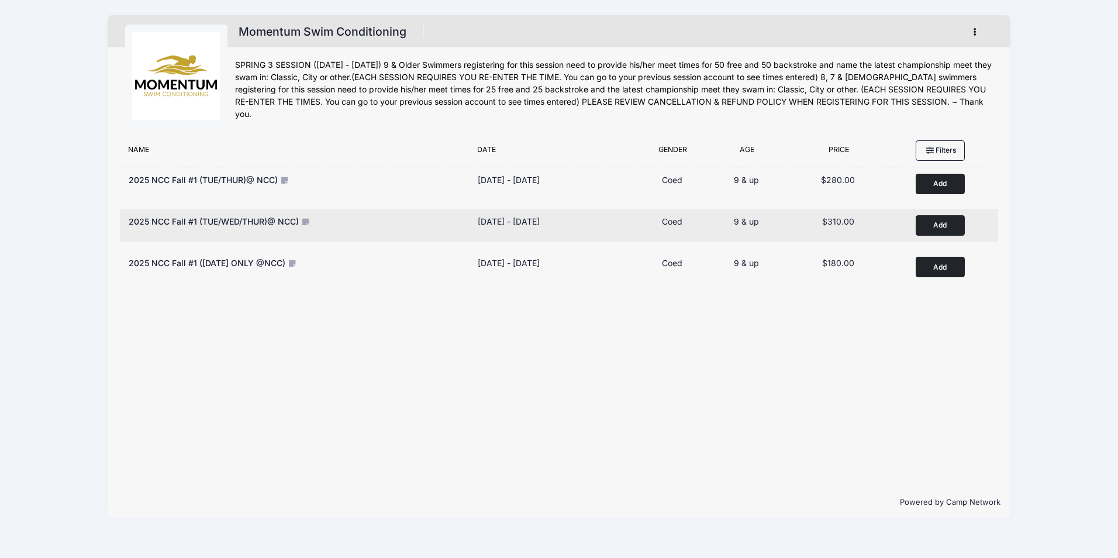
click at [938, 220] on button "Add to Cart" at bounding box center [940, 225] width 49 height 20
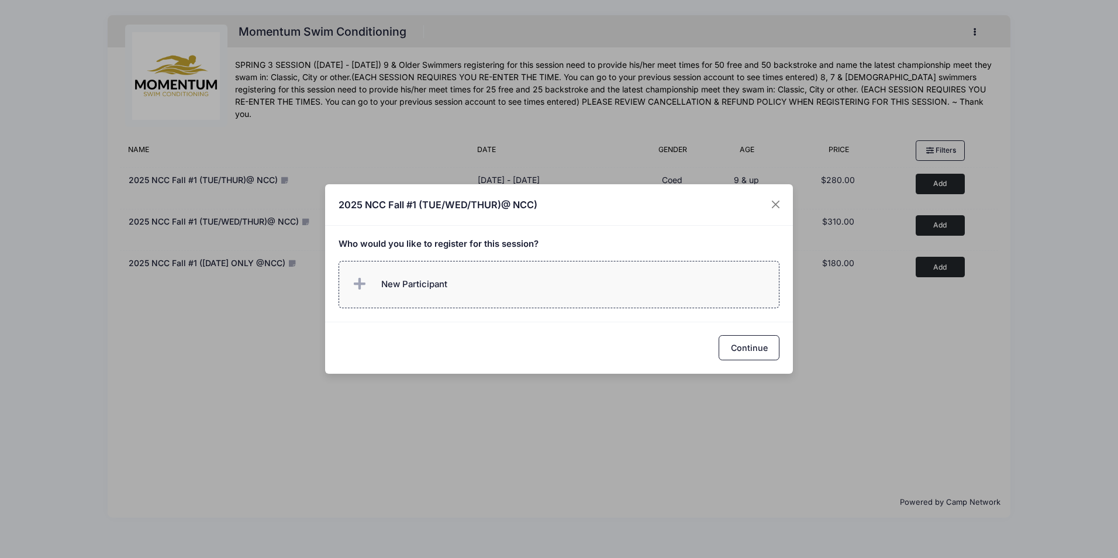
click at [458, 286] on label "New Participant" at bounding box center [560, 284] width 442 height 47
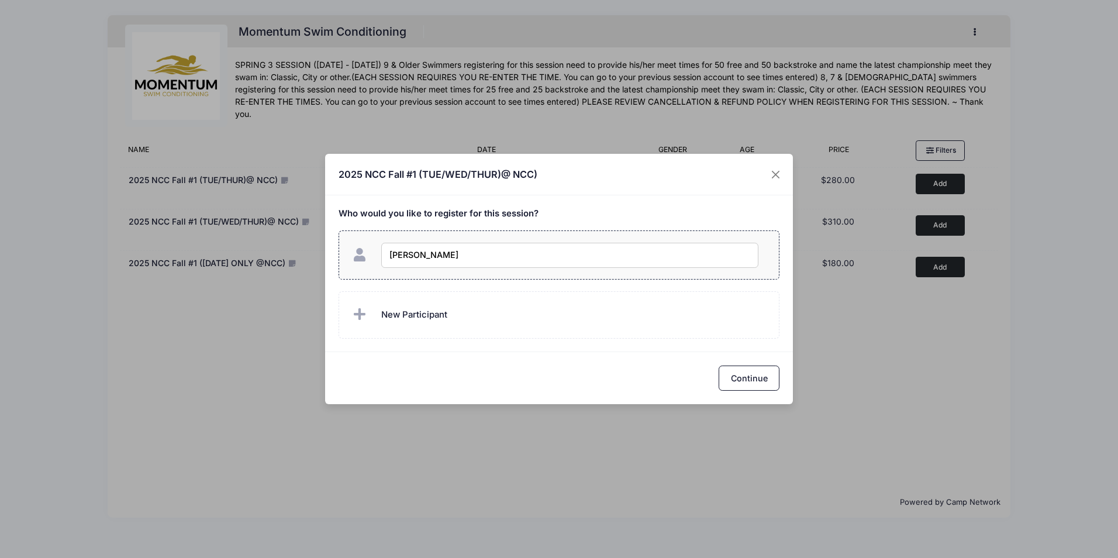
type input "[PERSON_NAME]"
checkbox input "true"
click at [440, 315] on span "New Participant" at bounding box center [414, 314] width 66 height 13
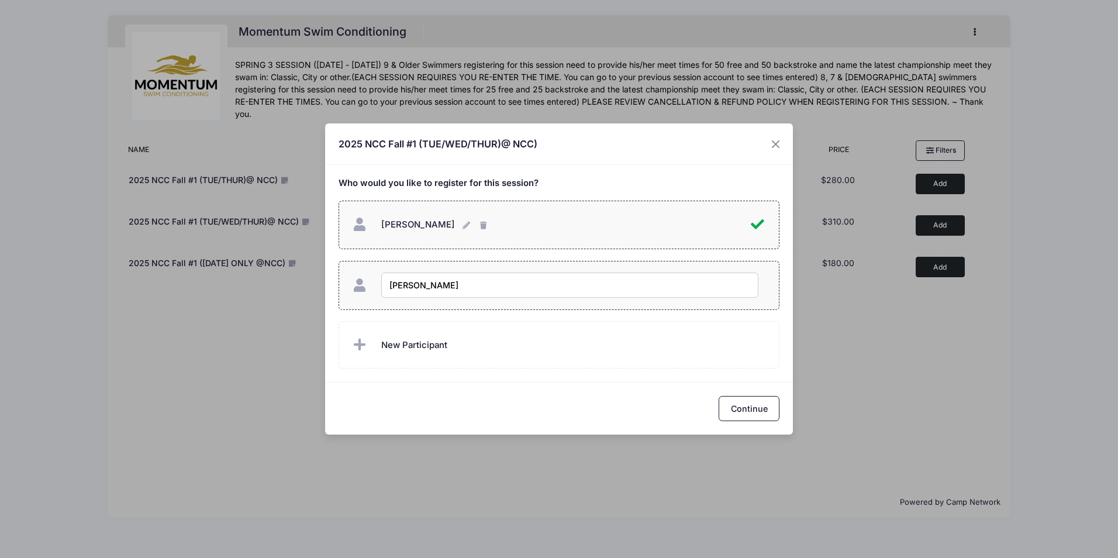
type input "[PERSON_NAME]"
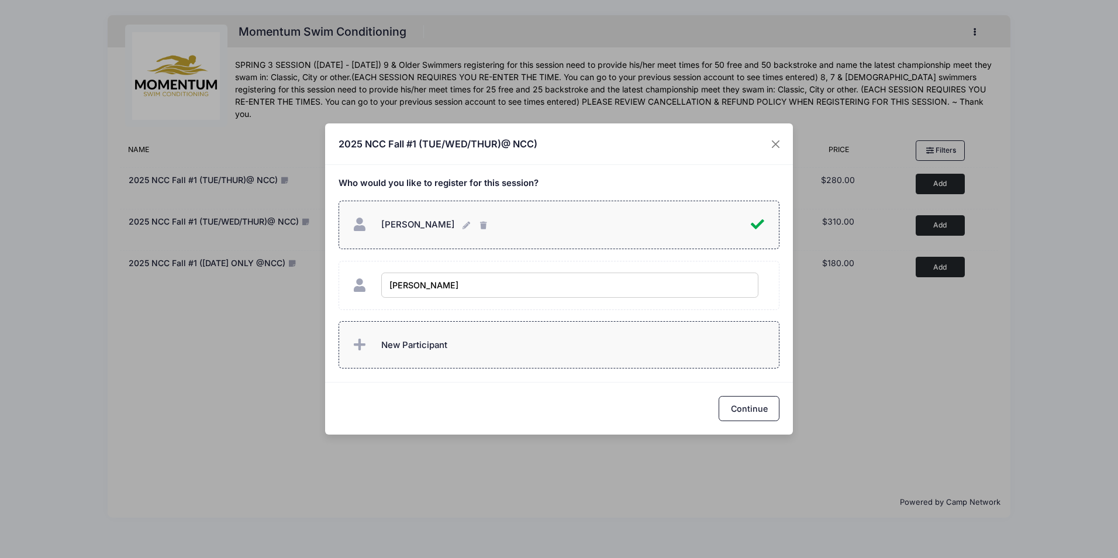
checkbox input "true"
click at [448, 347] on label "New Participant" at bounding box center [560, 344] width 442 height 47
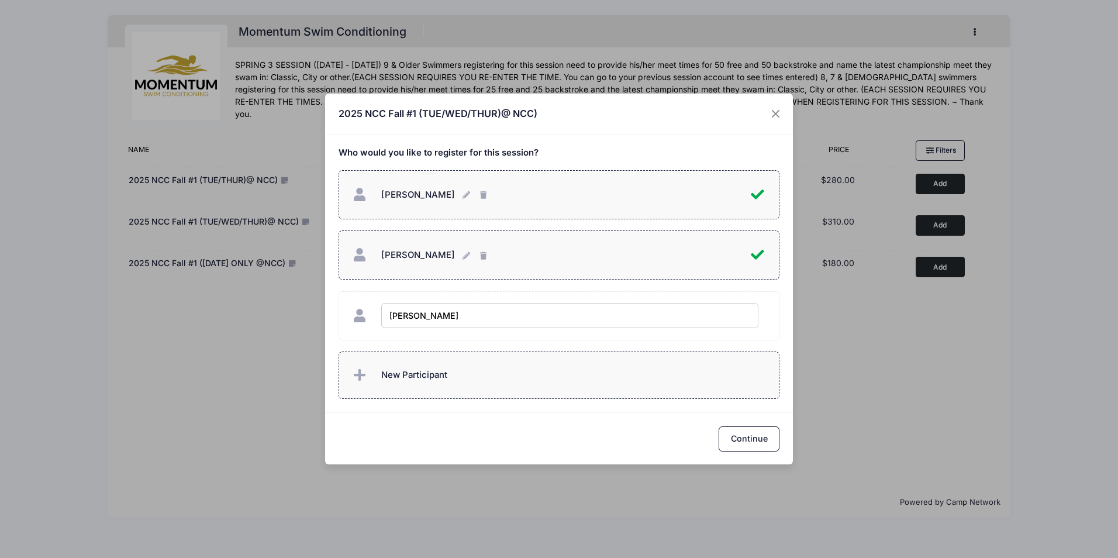
type input "[PERSON_NAME]"
checkbox input "true"
click at [764, 440] on button "Continue" at bounding box center [749, 438] width 61 height 25
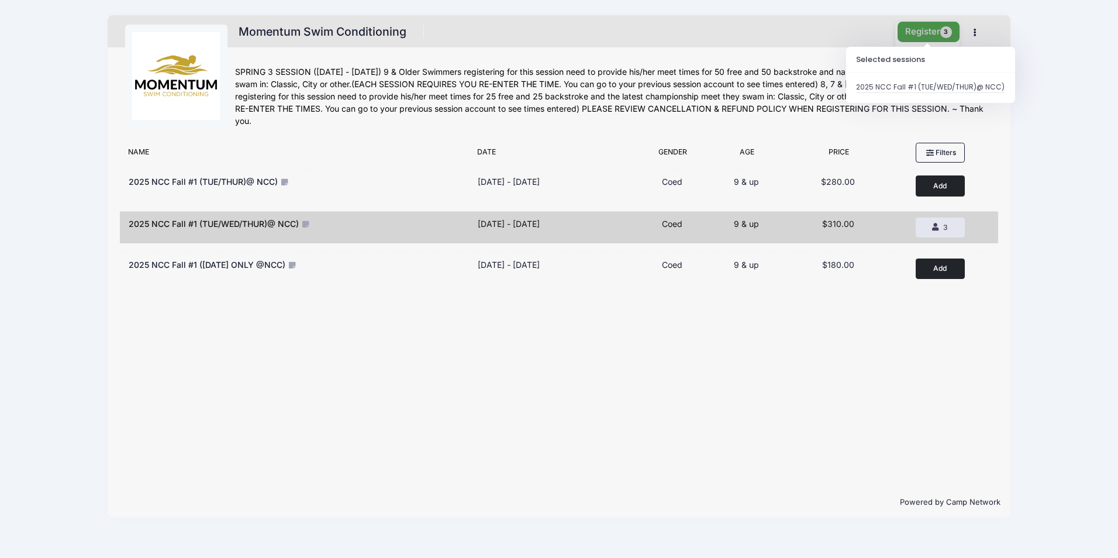
click at [922, 29] on button "Register 3" at bounding box center [929, 32] width 62 height 20
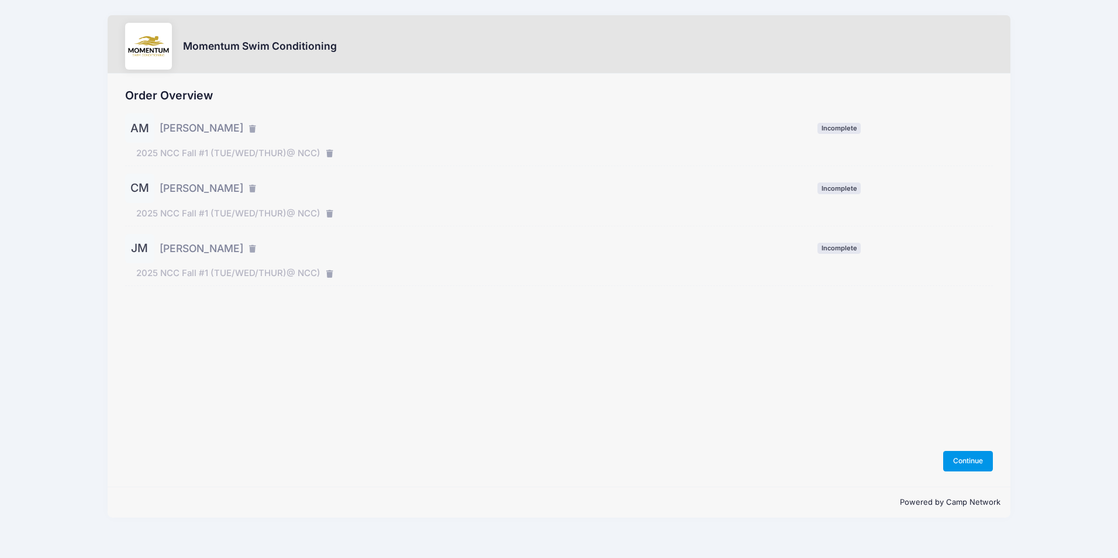
click at [957, 462] on button "Continue" at bounding box center [968, 461] width 50 height 20
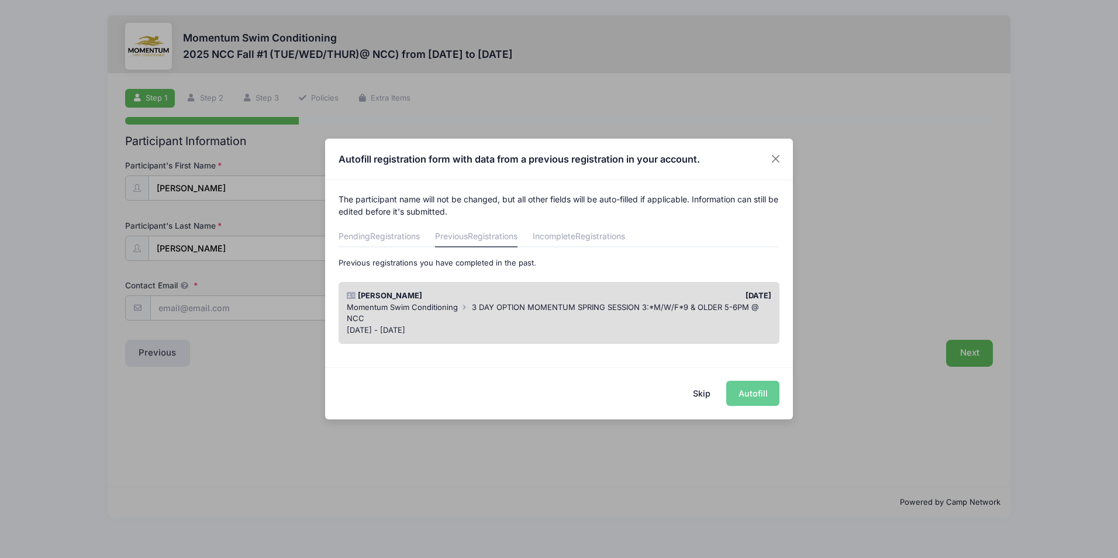
click at [540, 316] on div "Momentum Swim Conditioning 3 DAY OPTION MOMENTUM SPRING SESSION 3:*M/W/F*9 & OL…" at bounding box center [559, 313] width 425 height 23
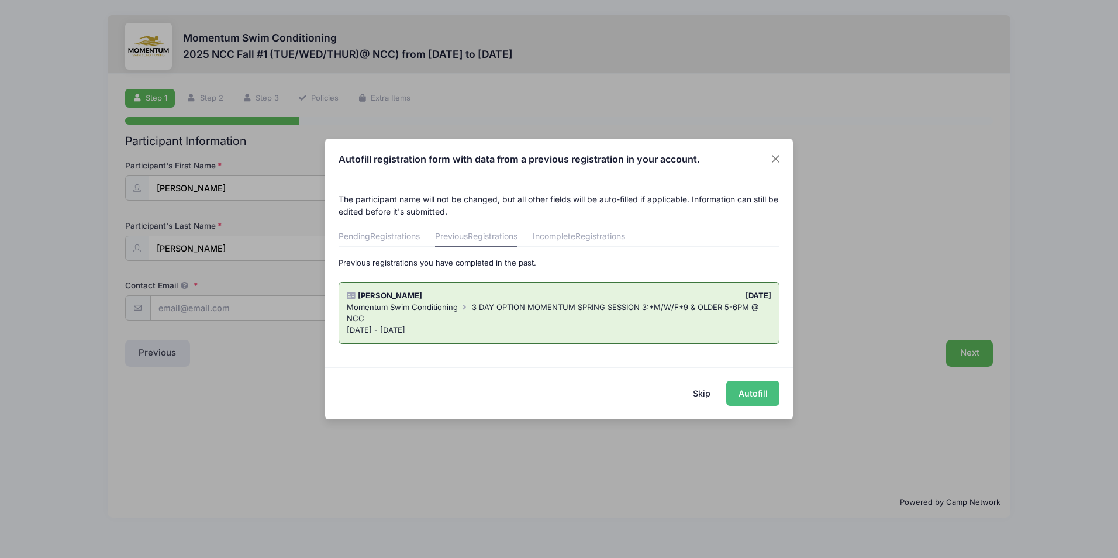
click at [749, 399] on button "Autofill" at bounding box center [752, 393] width 53 height 25
type input "meilsschool20@gmail.com"
type input "07/06/2013"
type input "429 E Ogden"
type input "Naperville"
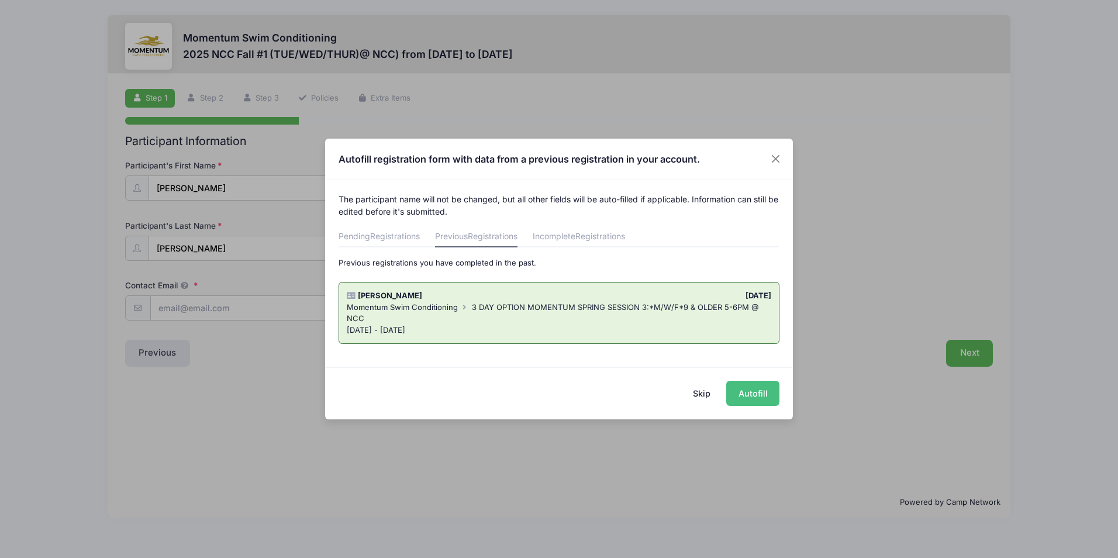
select select "IL"
type input "60563"
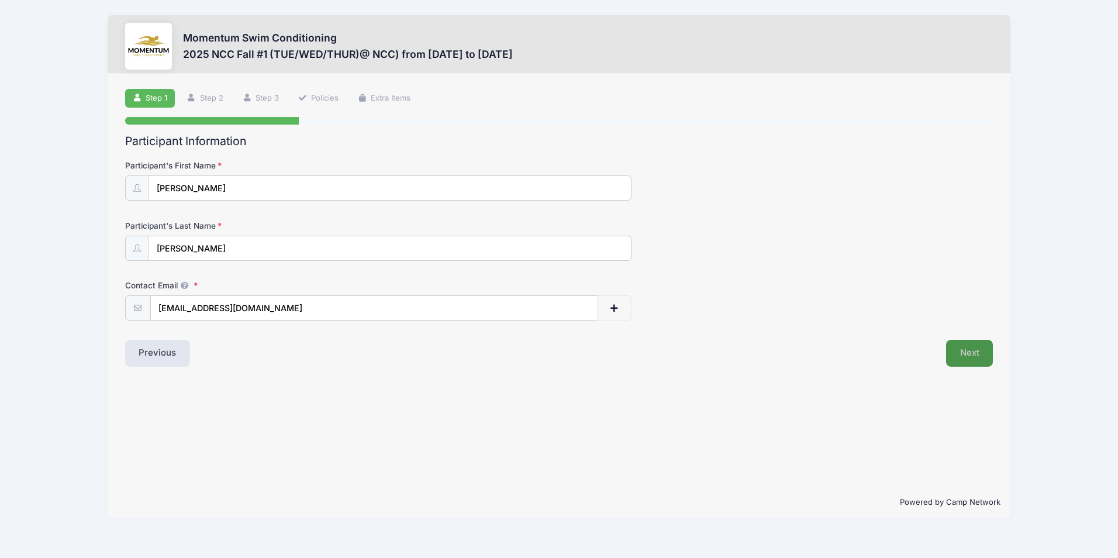
click at [970, 357] on button "Next" at bounding box center [969, 353] width 47 height 27
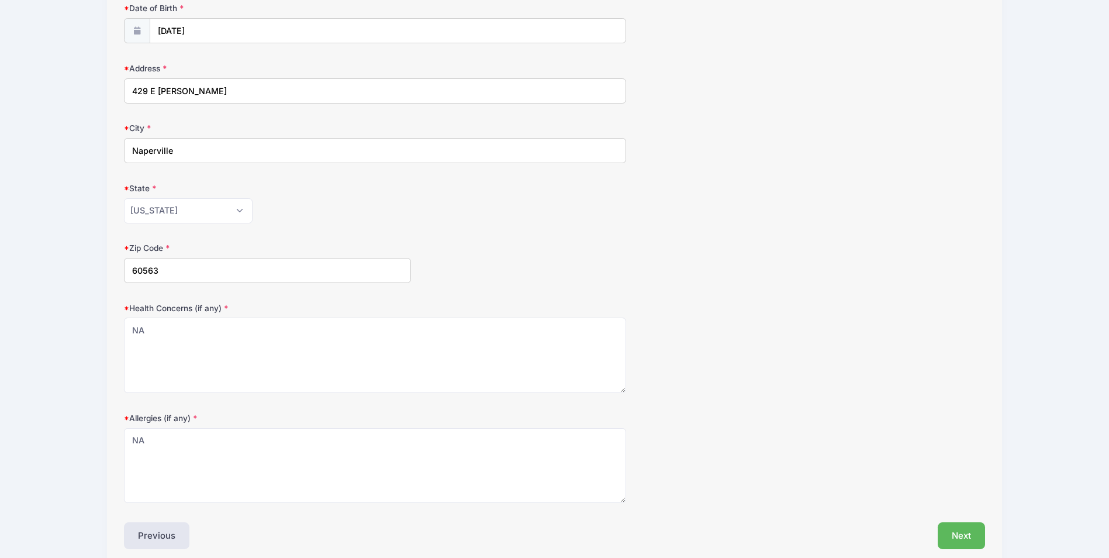
scroll to position [210, 0]
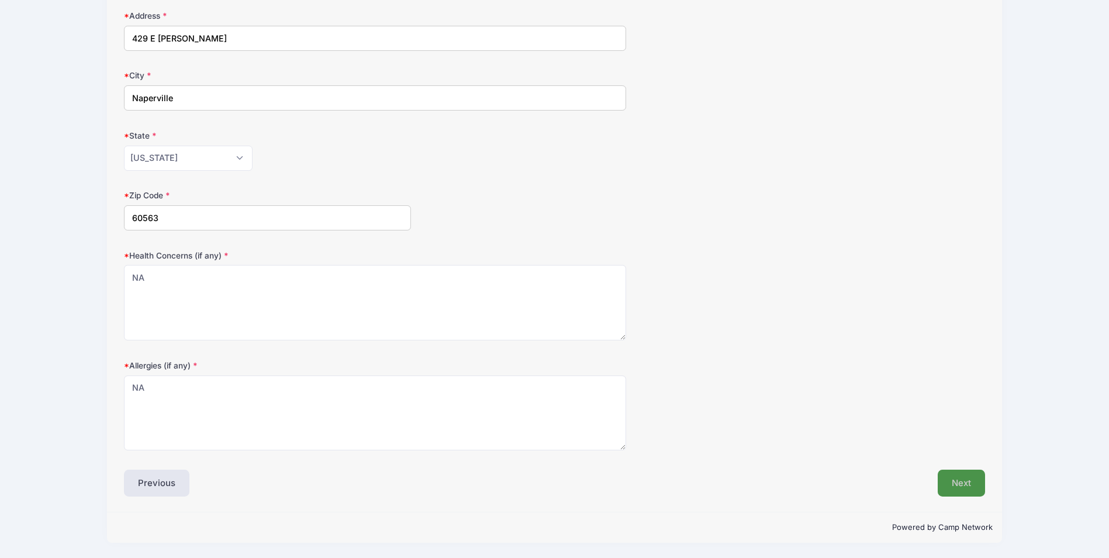
click at [960, 485] on button "Next" at bounding box center [961, 483] width 47 height 27
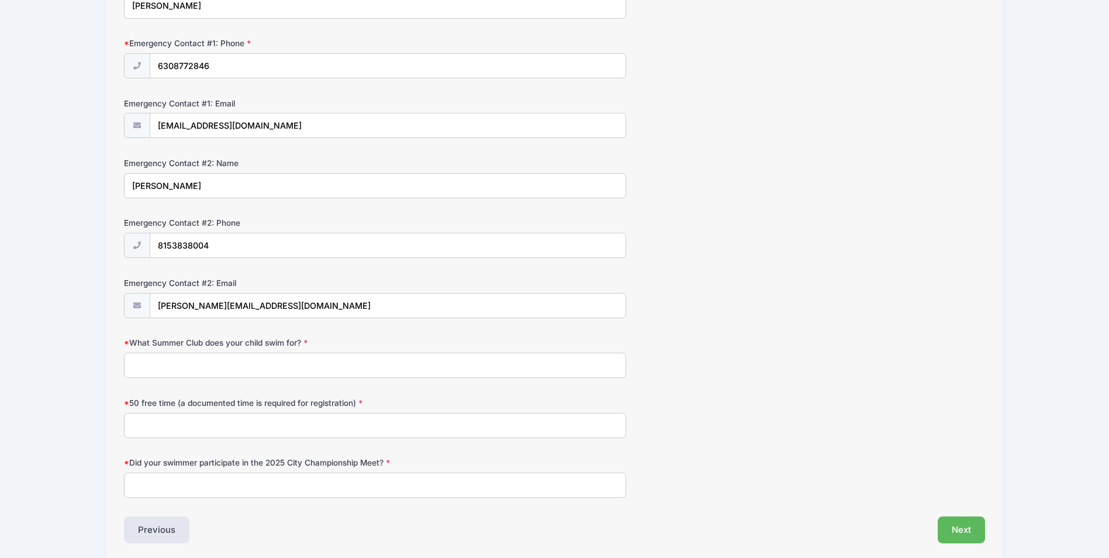
scroll to position [409, 0]
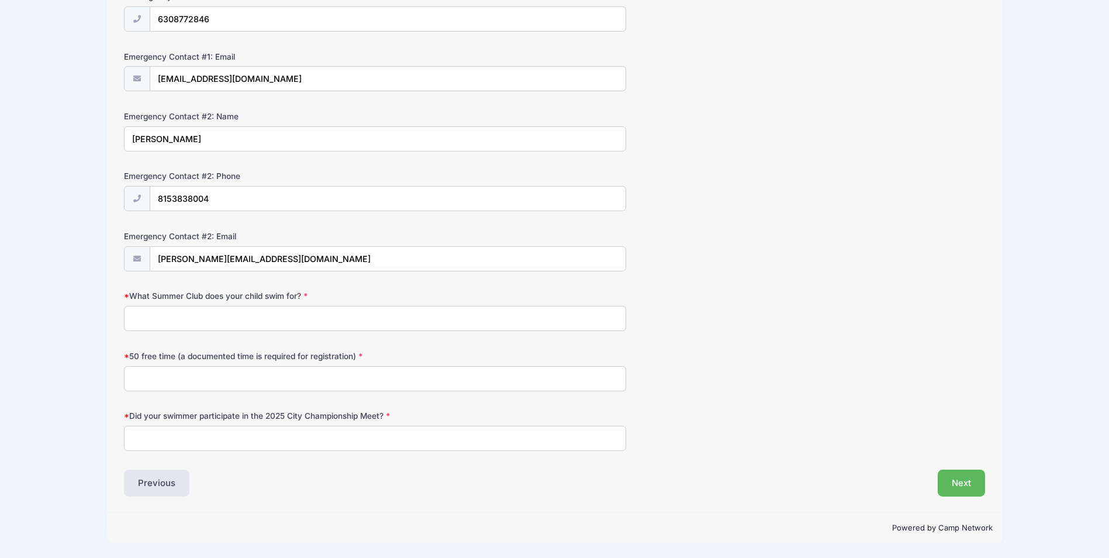
click at [525, 325] on input "What Summer Club does your child swim for?" at bounding box center [375, 318] width 502 height 25
click at [672, 332] on form "Parent/Guardian: Name Natalia Meils Parent/Guardian: Phone 6308772846 Parent/Gu…" at bounding box center [554, 101] width 861 height 700
click at [322, 312] on input "What Summer Club does your child swim for?" at bounding box center [375, 318] width 502 height 25
drag, startPoint x: 194, startPoint y: 317, endPoint x: 115, endPoint y: 318, distance: 79.5
click at [115, 318] on div "Step 3 /7 Step 1 Step 2 Step 3 Policies Extra Items Participant Information Par…" at bounding box center [554, 88] width 895 height 847
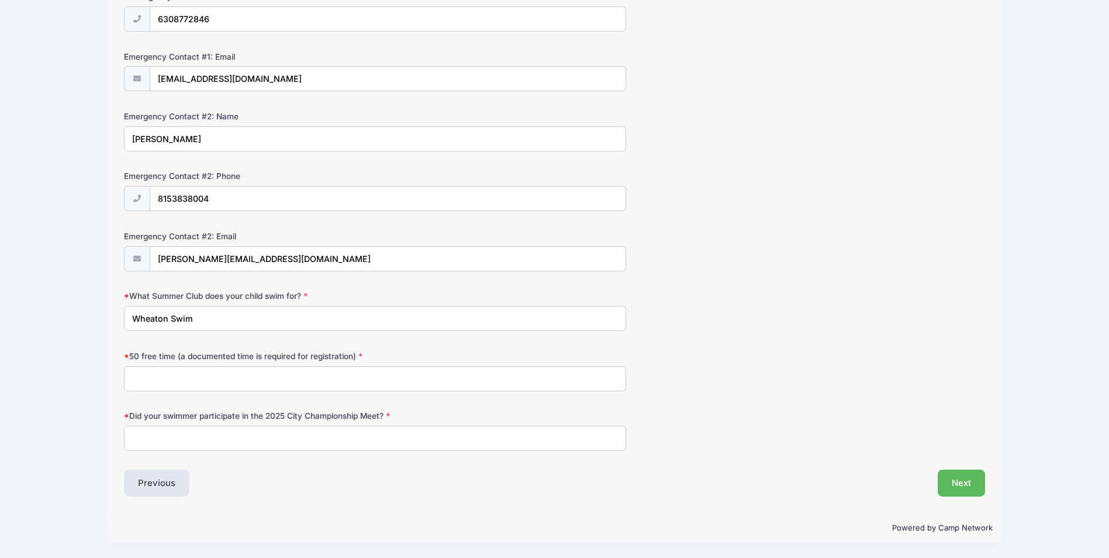
type input "Wheaton Swim"
click at [193, 381] on input "50 free time (a documented time is required for registration)" at bounding box center [375, 378] width 502 height 25
click at [357, 464] on div "Event Registration Information Parent/Guardian: Name Natalia Meils Parent/Guard…" at bounding box center [554, 111] width 861 height 771
click at [170, 377] on input "N" at bounding box center [375, 378] width 502 height 25
type input "NA"
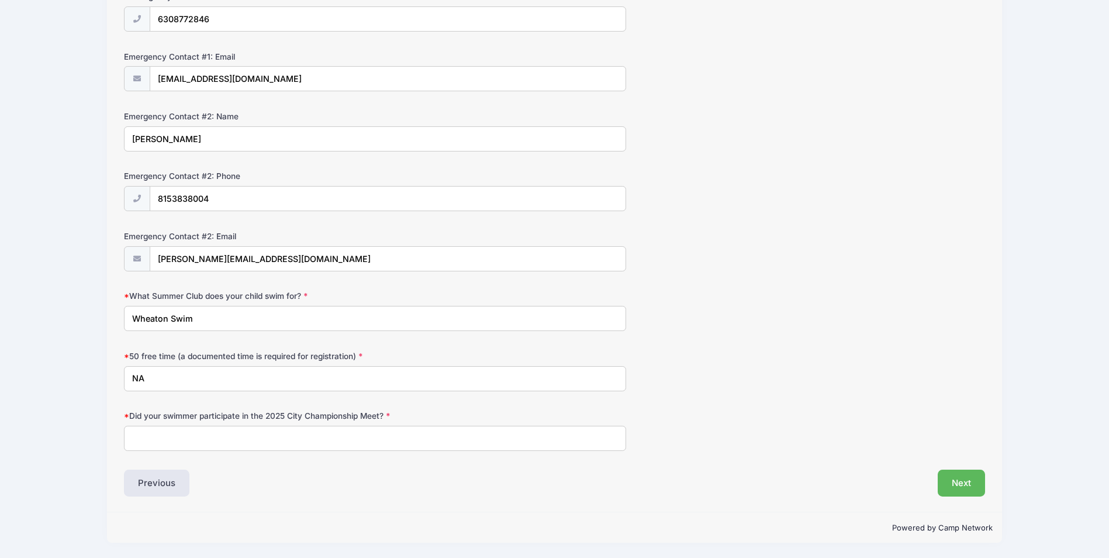
click at [146, 435] on input "Did your swimmer participate in the 2025 City Championship Meet?" at bounding box center [375, 438] width 502 height 25
type input "No"
click at [955, 475] on button "Next" at bounding box center [961, 483] width 47 height 27
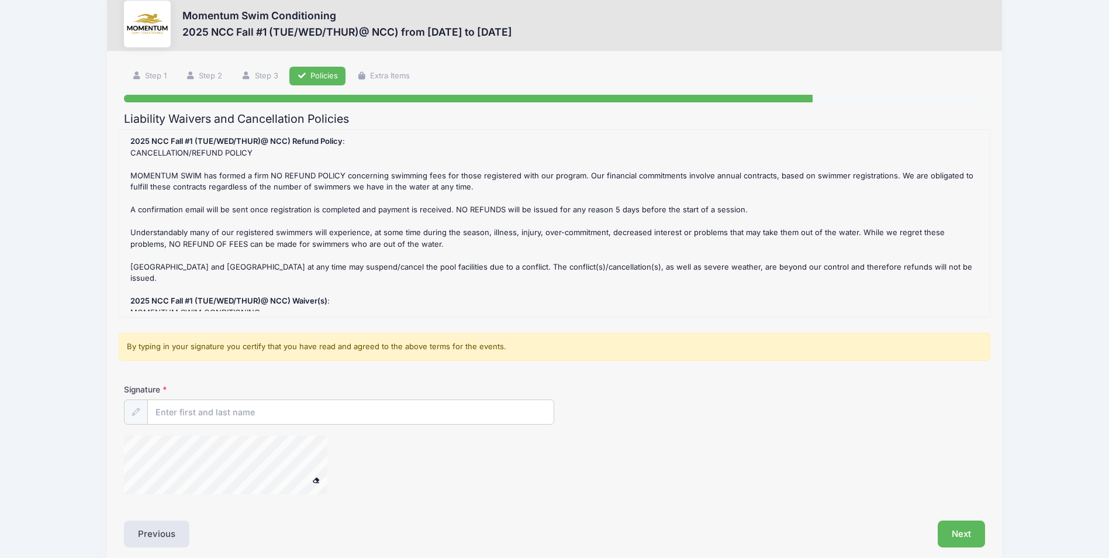
scroll to position [0, 0]
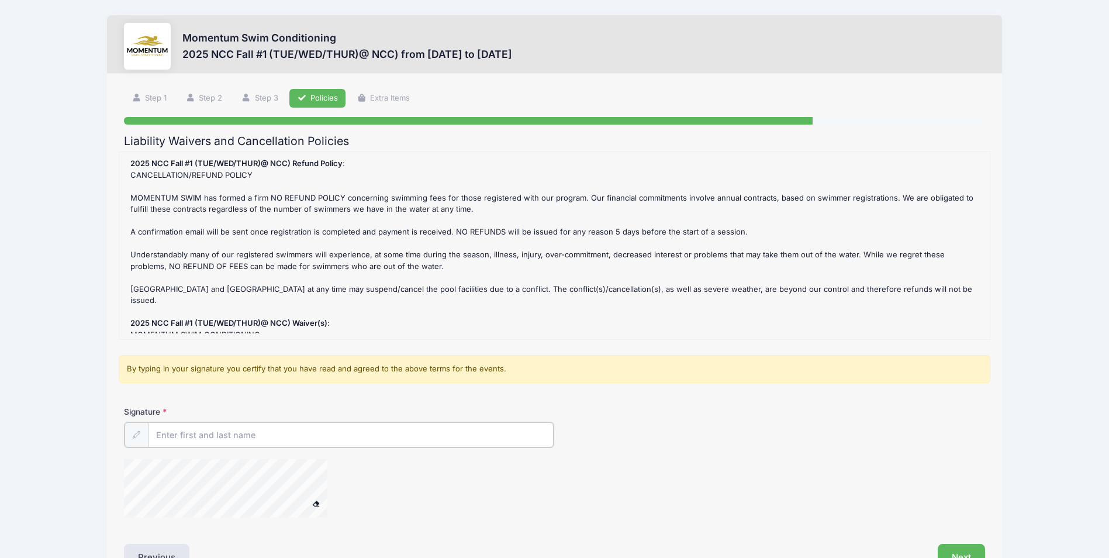
click at [240, 437] on input "Signature" at bounding box center [351, 434] width 406 height 25
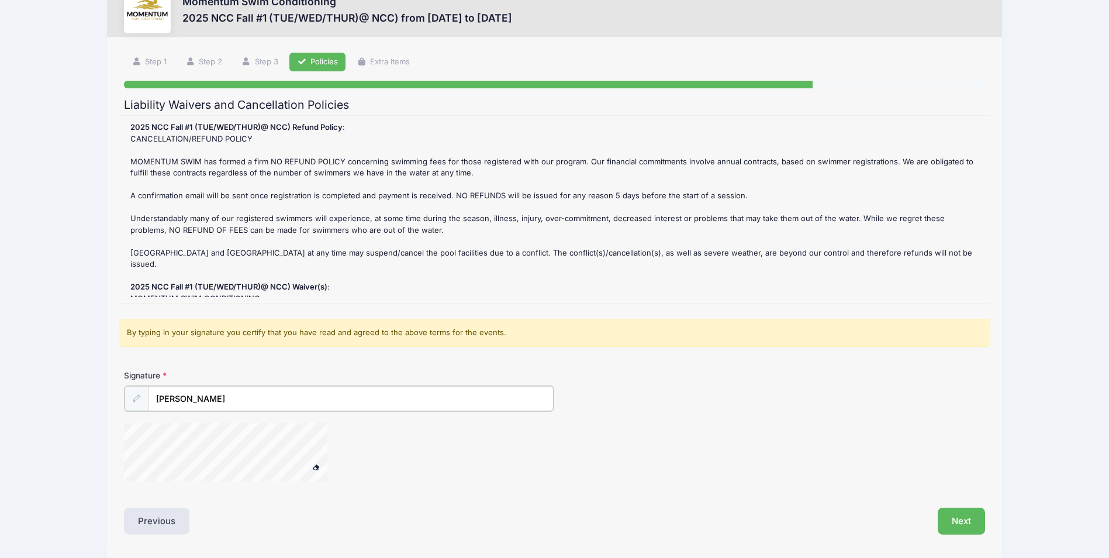
scroll to position [74, 0]
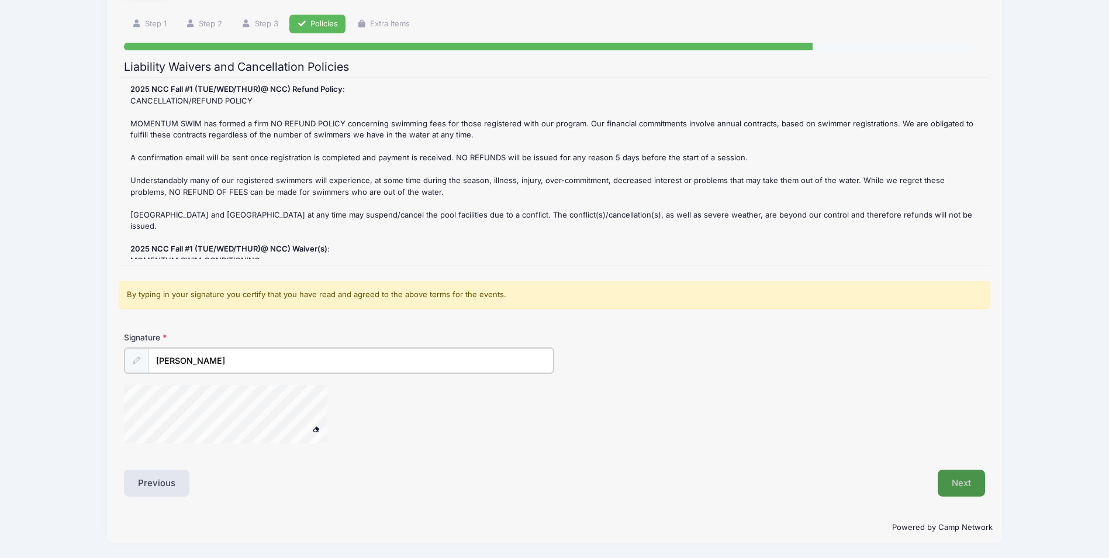
type input "[PERSON_NAME]"
click at [953, 482] on button "Next" at bounding box center [961, 483] width 47 height 27
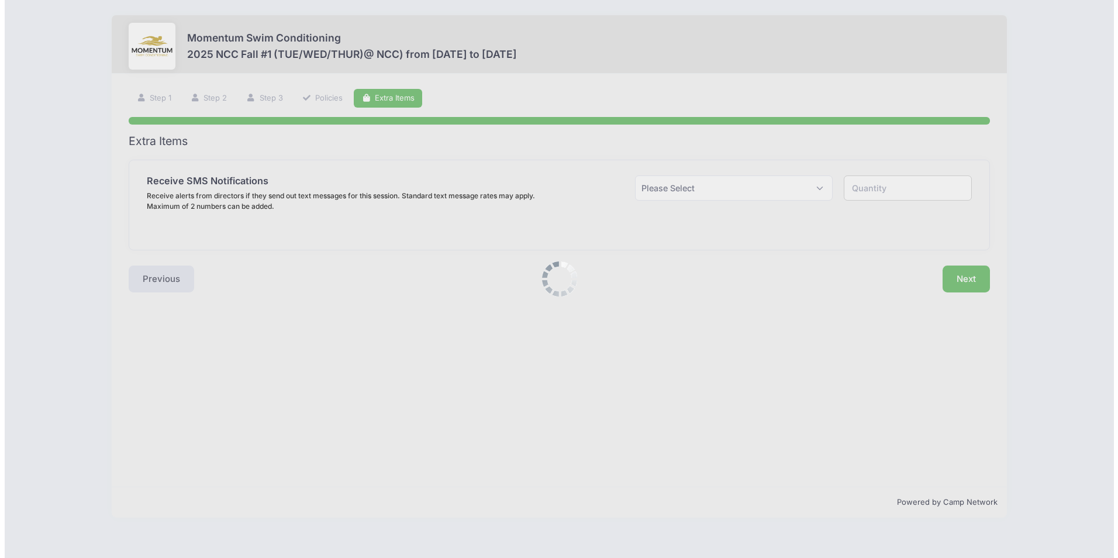
scroll to position [0, 0]
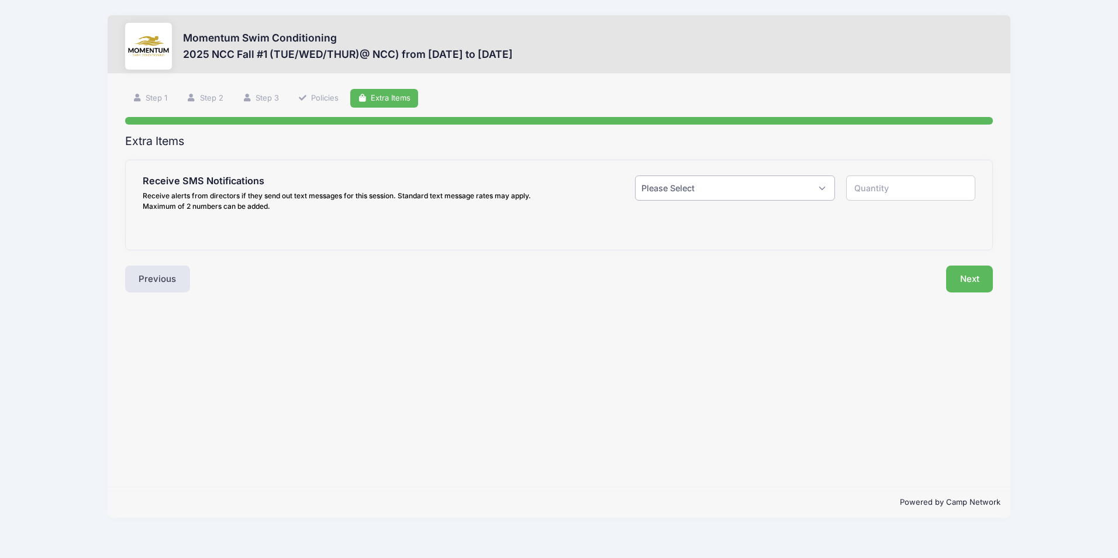
click at [689, 194] on select "Please Select Yes ($0.00) No" at bounding box center [734, 187] width 199 height 25
select select "1"
click at [635, 175] on select "Please Select Yes ($0.00) No" at bounding box center [734, 187] width 199 height 25
type input "1"
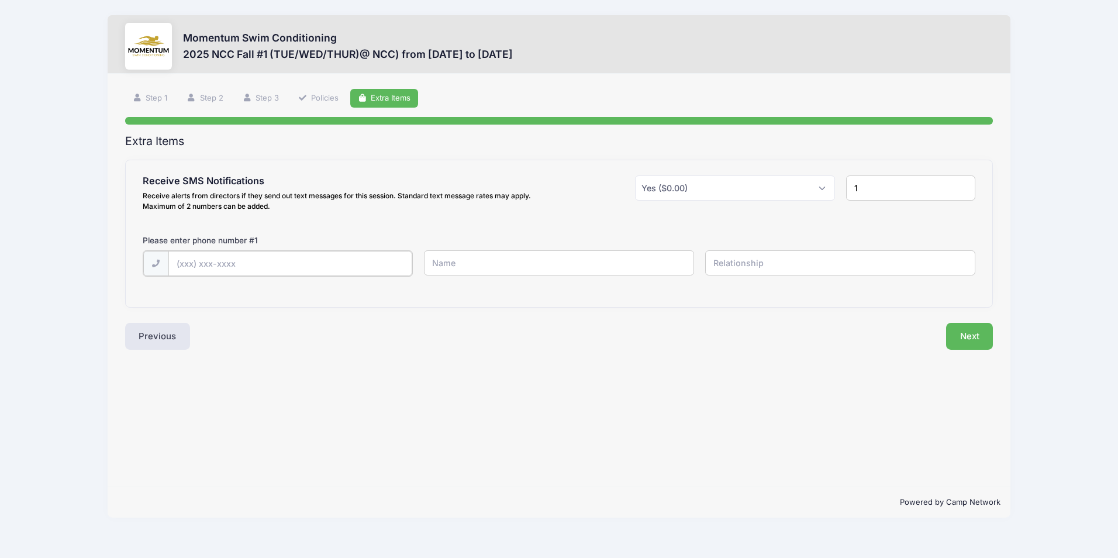
click at [0, 0] on input "text" at bounding box center [0, 0] width 0 height 0
type input "(630) 877-2846"
click at [0, 0] on input "text" at bounding box center [0, 0] width 0 height 0
type input "Natalia Meils"
type input "mother"
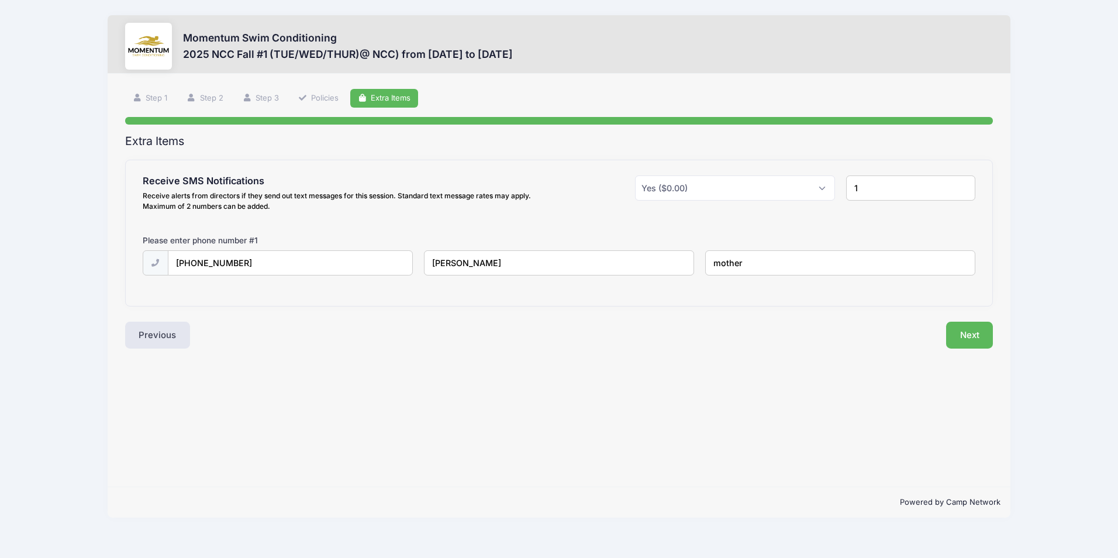
click at [874, 192] on input "1" at bounding box center [910, 187] width 129 height 25
type input "2"
click at [963, 185] on input "2" at bounding box center [910, 187] width 129 height 25
click at [0, 0] on input "text" at bounding box center [0, 0] width 0 height 0
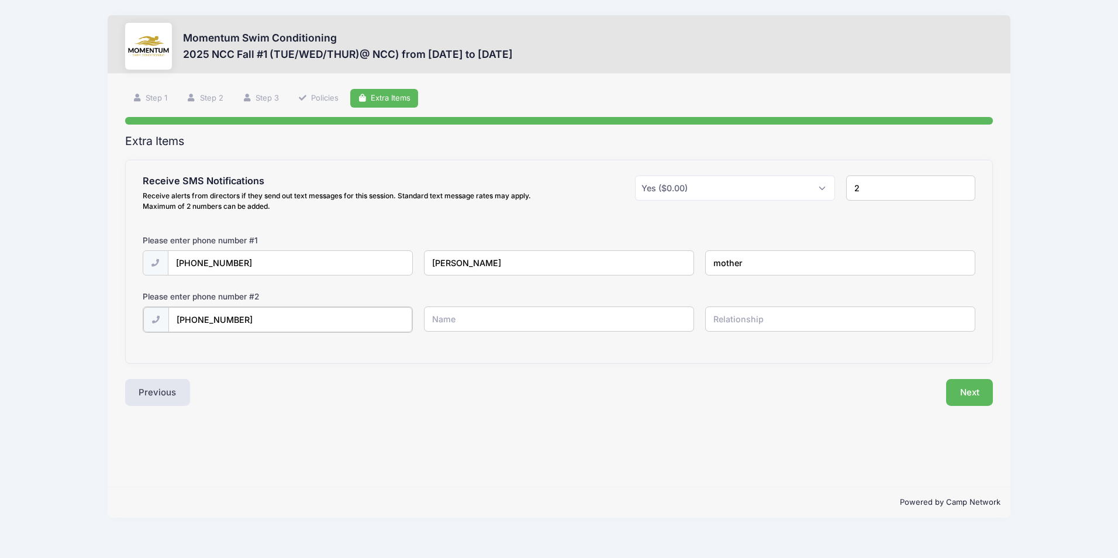
type input "(815) 383-8004"
click at [0, 0] on input "text" at bounding box center [0, 0] width 0 height 0
type input "Travis Meils"
type input "father"
click at [970, 397] on button "Next" at bounding box center [969, 391] width 47 height 27
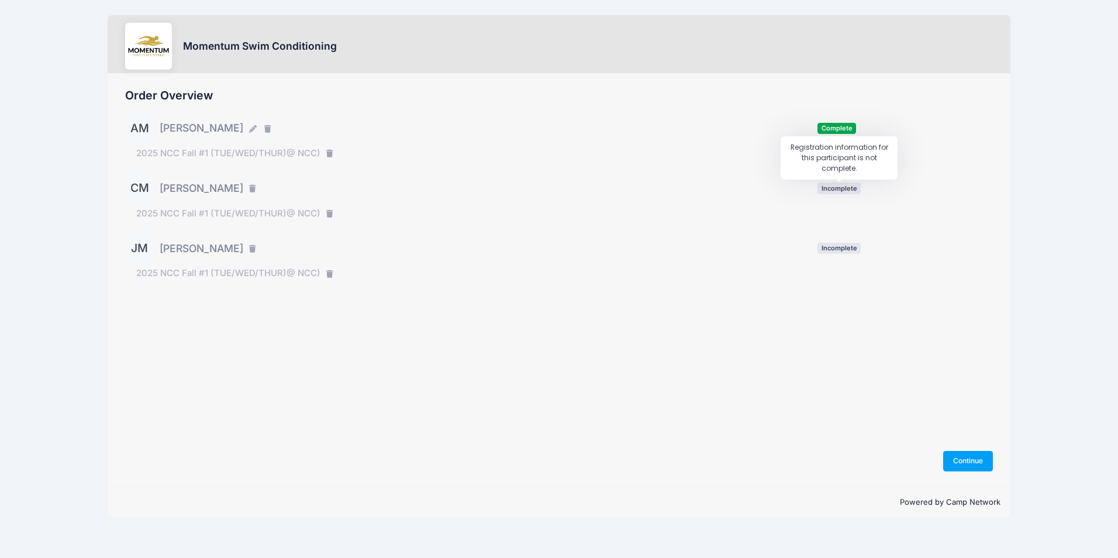
click at [829, 187] on span "Incomplete" at bounding box center [839, 187] width 43 height 11
click at [958, 461] on button "Continue" at bounding box center [968, 461] width 50 height 20
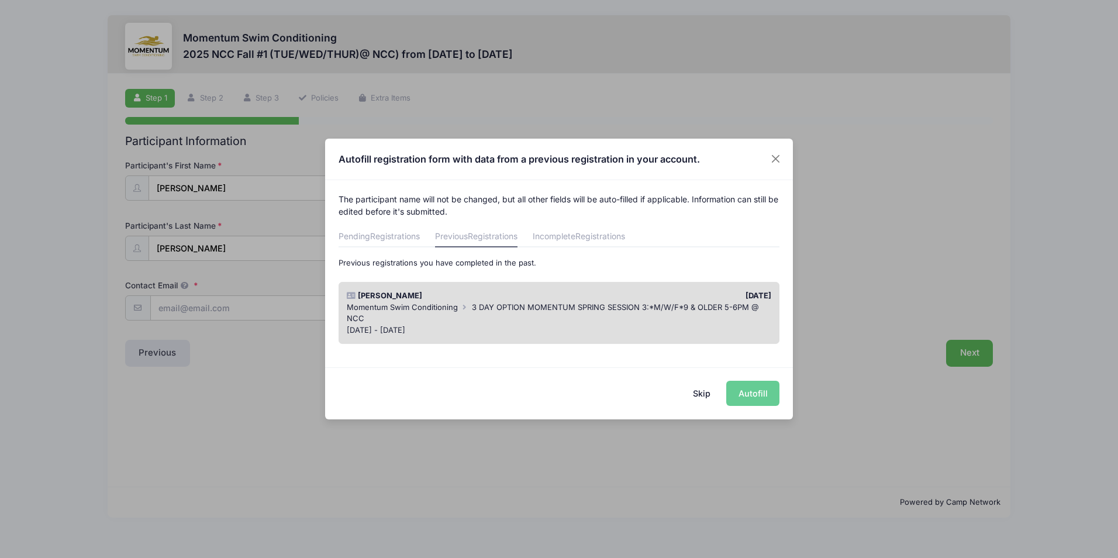
click at [758, 395] on div "Skip Autofill" at bounding box center [559, 393] width 468 height 52
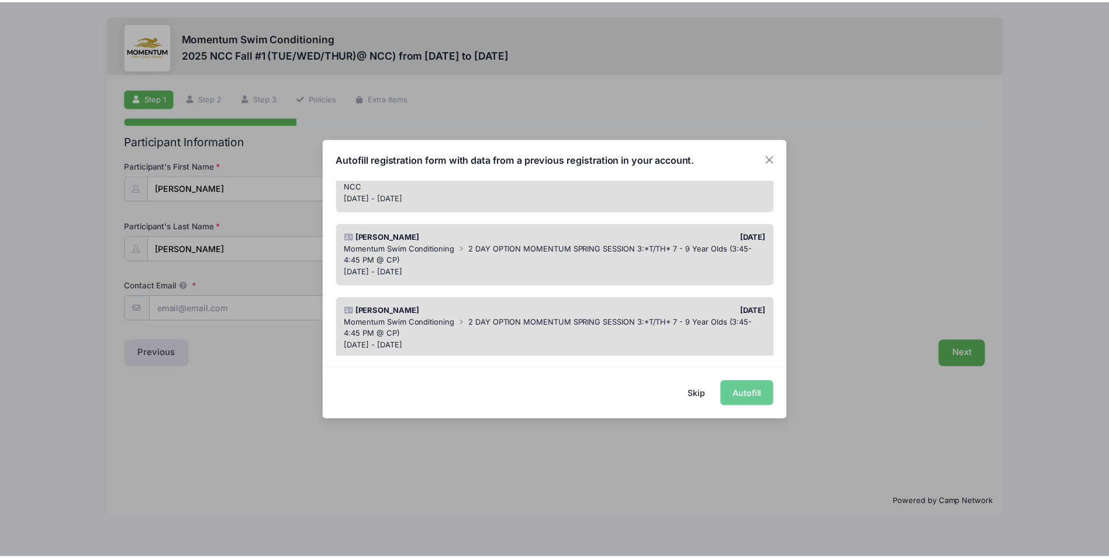
scroll to position [175, 0]
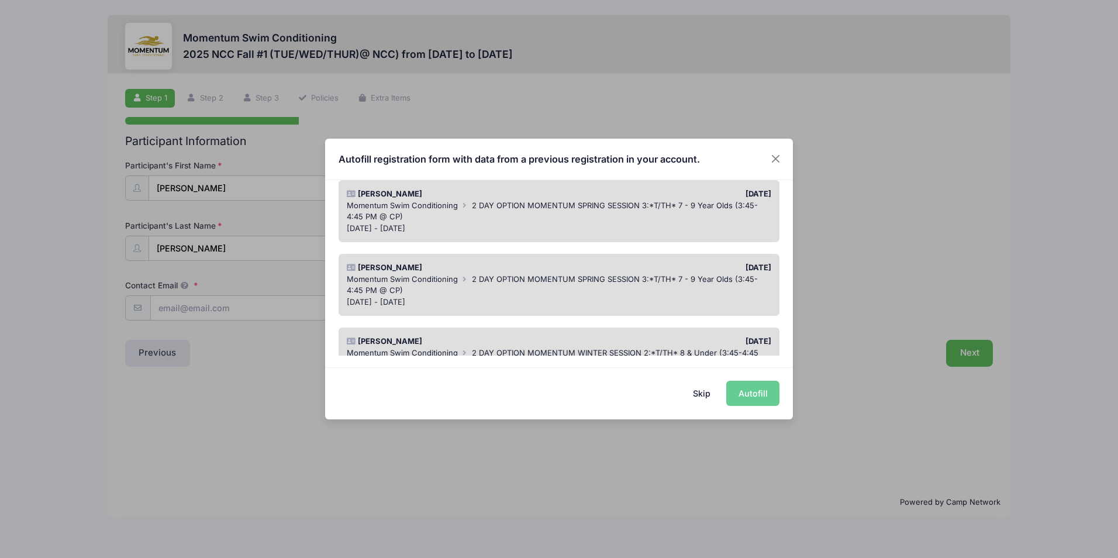
click at [496, 286] on div "Momentum Swim Conditioning 2 DAY OPTION MOMENTUM SPRING SESSION 3:*T/TH* 7 - 9 …" at bounding box center [559, 285] width 425 height 23
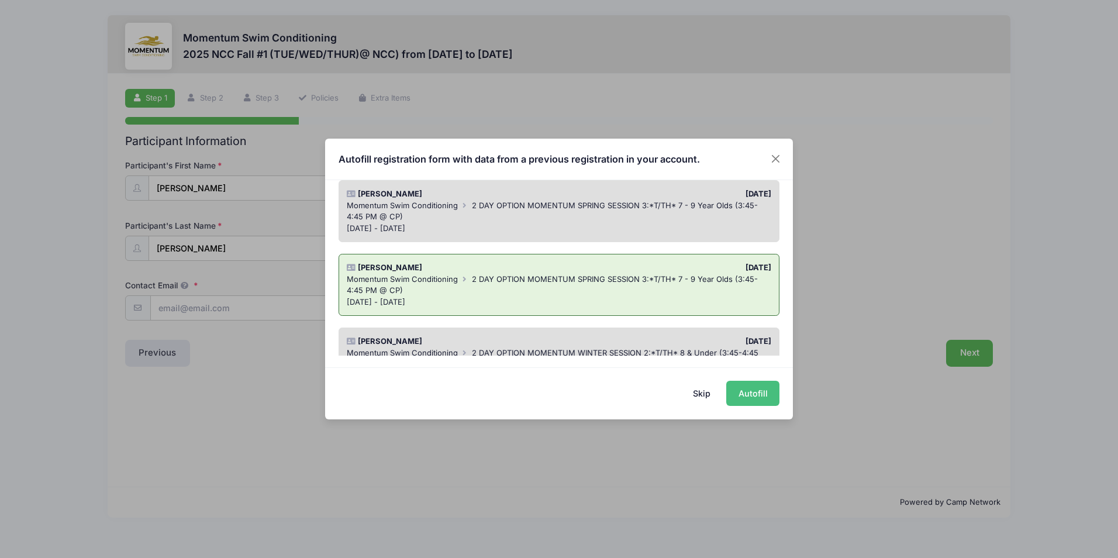
click at [753, 392] on button "Autofill" at bounding box center [752, 393] width 53 height 25
type input "[EMAIL_ADDRESS][DOMAIN_NAME]"
type input "[PERSON_NAME]"
type input "6308772846"
type input "[EMAIL_ADDRESS][DOMAIN_NAME]"
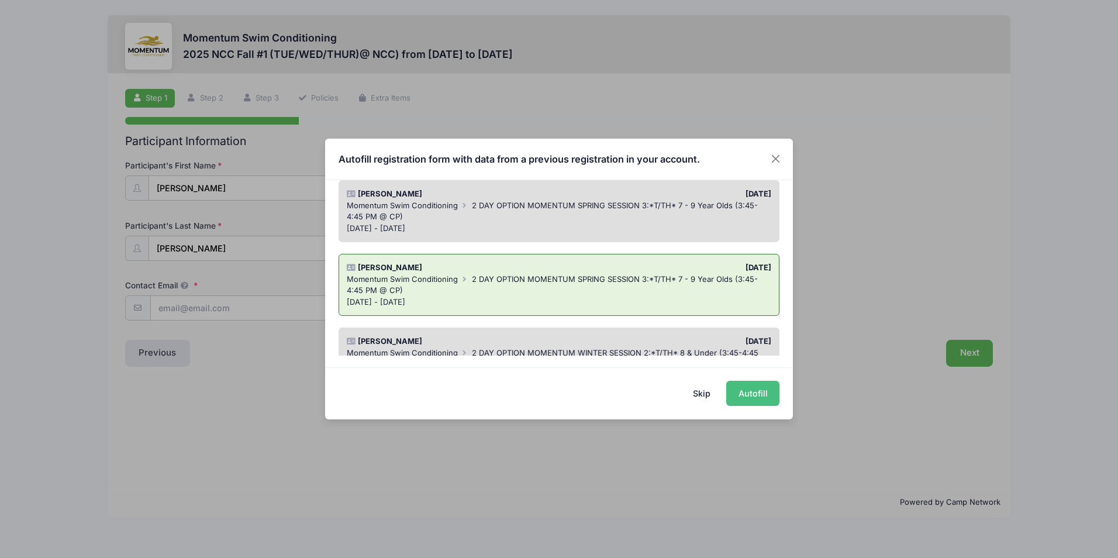
type input "[PERSON_NAME]"
type input "6308772846"
type input "[EMAIL_ADDRESS][DOMAIN_NAME]"
type input "[PERSON_NAME]"
type input "8153838004"
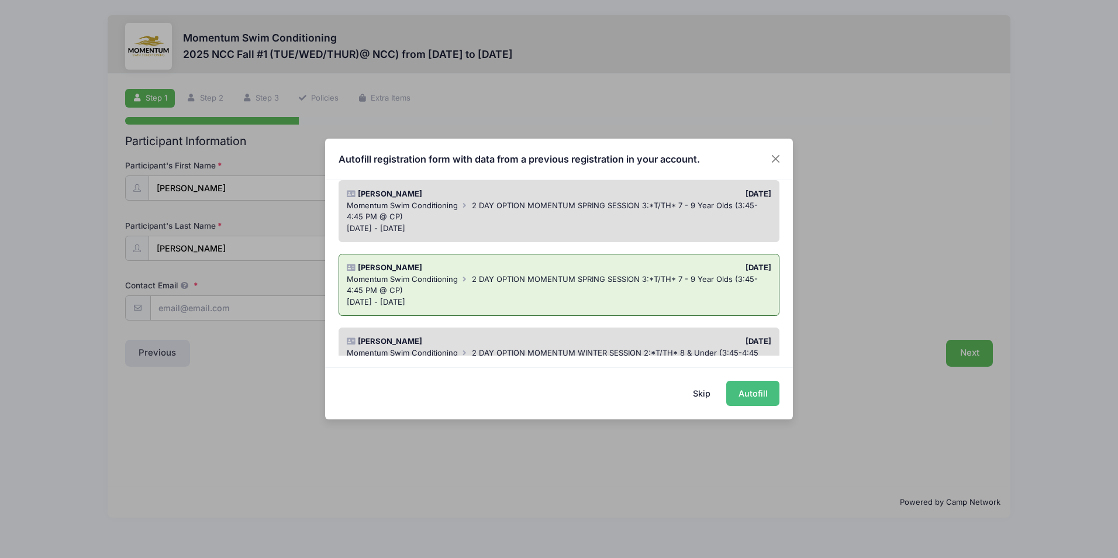
type input "[PERSON_NAME][EMAIL_ADDRESS][DOMAIN_NAME]"
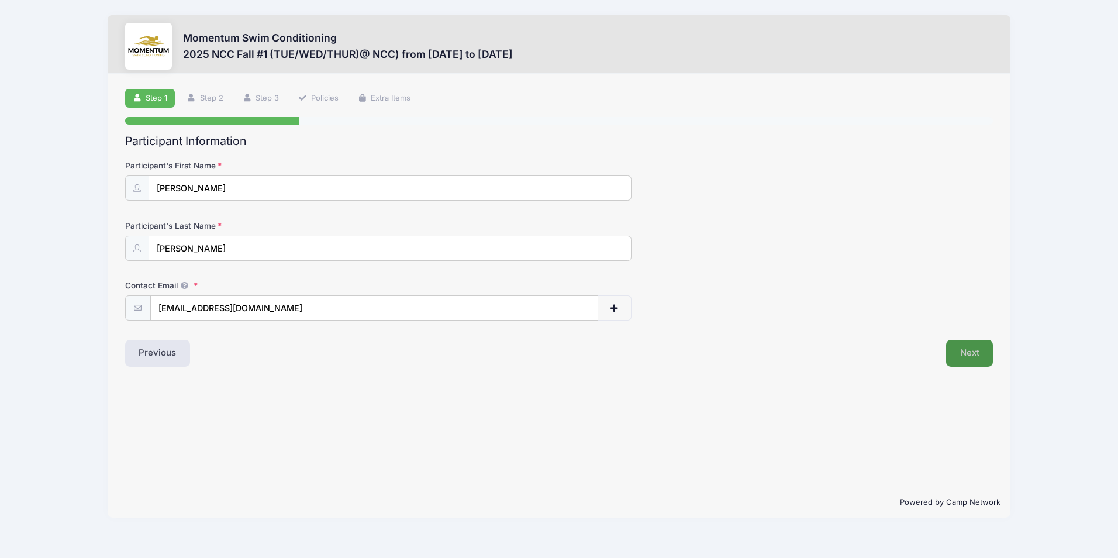
click at [960, 354] on button "Next" at bounding box center [969, 353] width 47 height 27
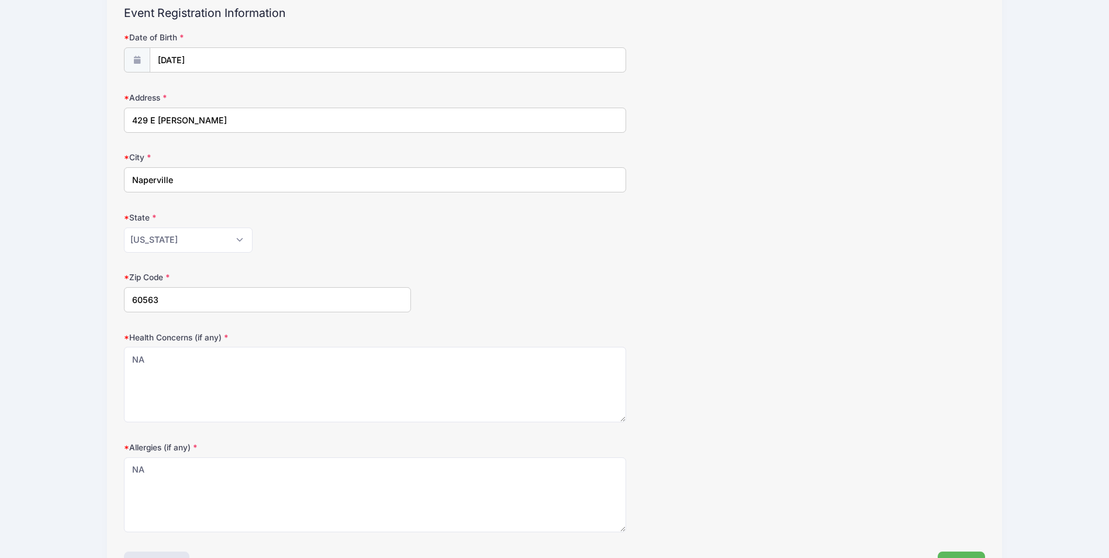
scroll to position [210, 0]
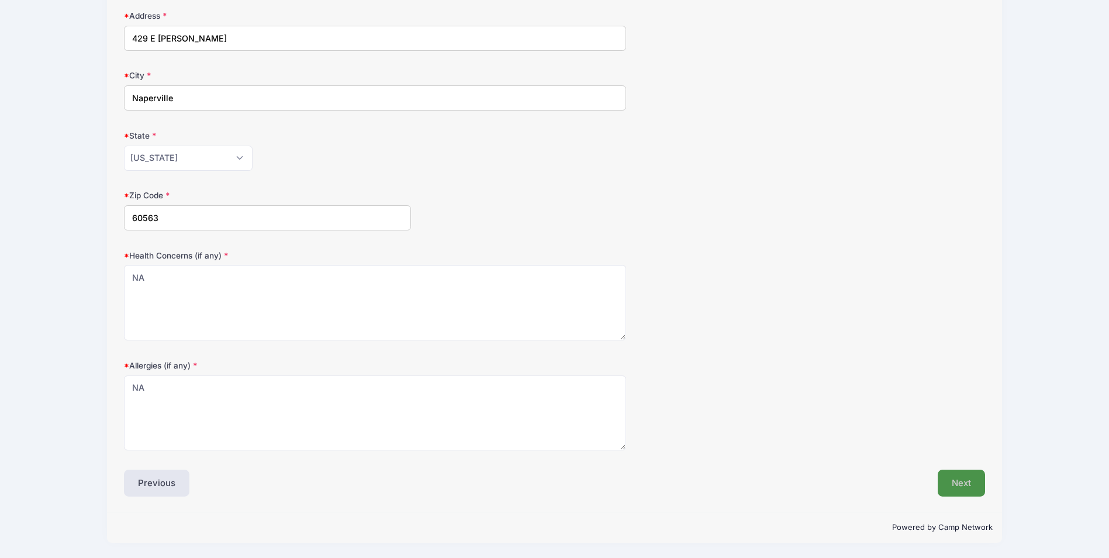
click at [949, 484] on button "Next" at bounding box center [961, 483] width 47 height 27
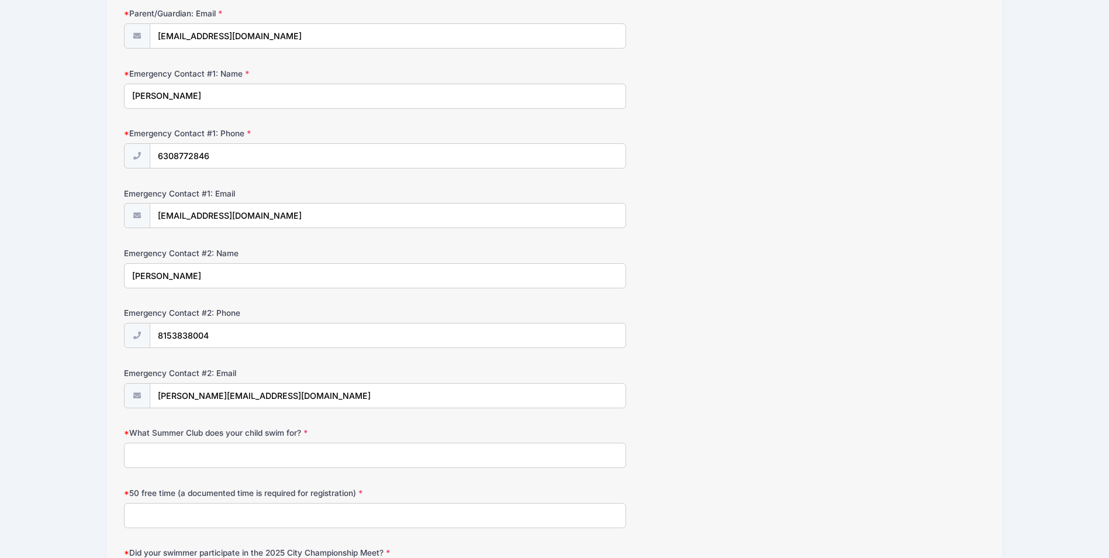
scroll to position [409, 0]
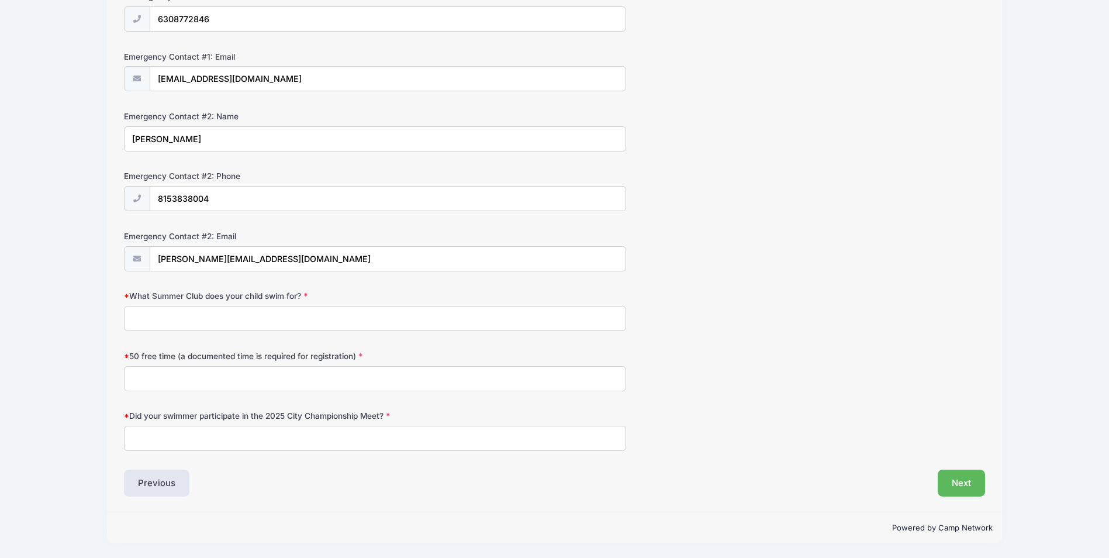
click at [242, 316] on input "What Summer Club does your child swim for?" at bounding box center [375, 318] width 502 height 25
type input "Wheaton Swim"
type input "NA"
type input "No"
click at [946, 493] on button "Next" at bounding box center [961, 483] width 47 height 27
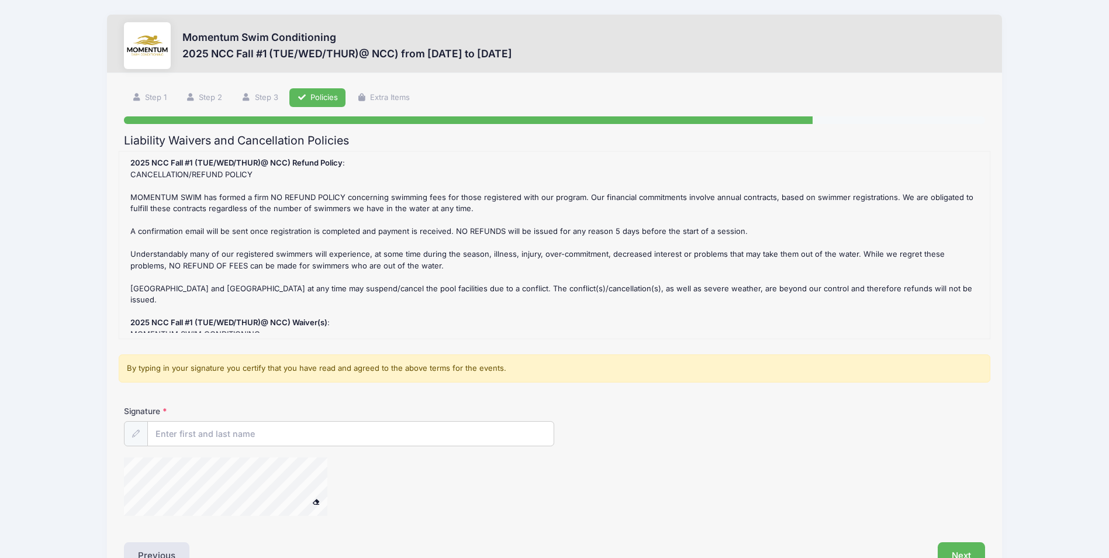
scroll to position [0, 0]
click at [227, 437] on input "Signature" at bounding box center [351, 434] width 406 height 25
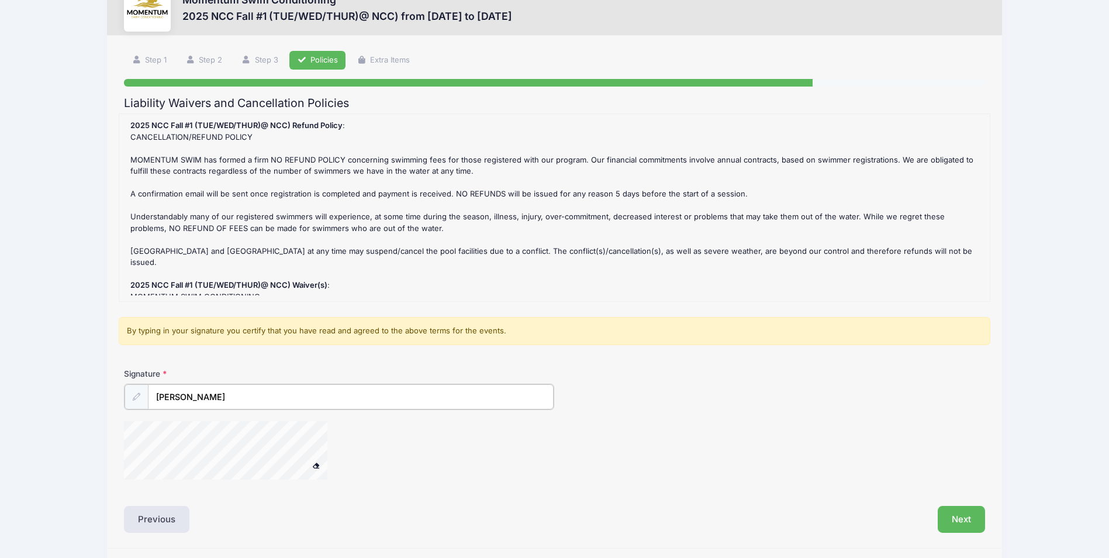
scroll to position [58, 0]
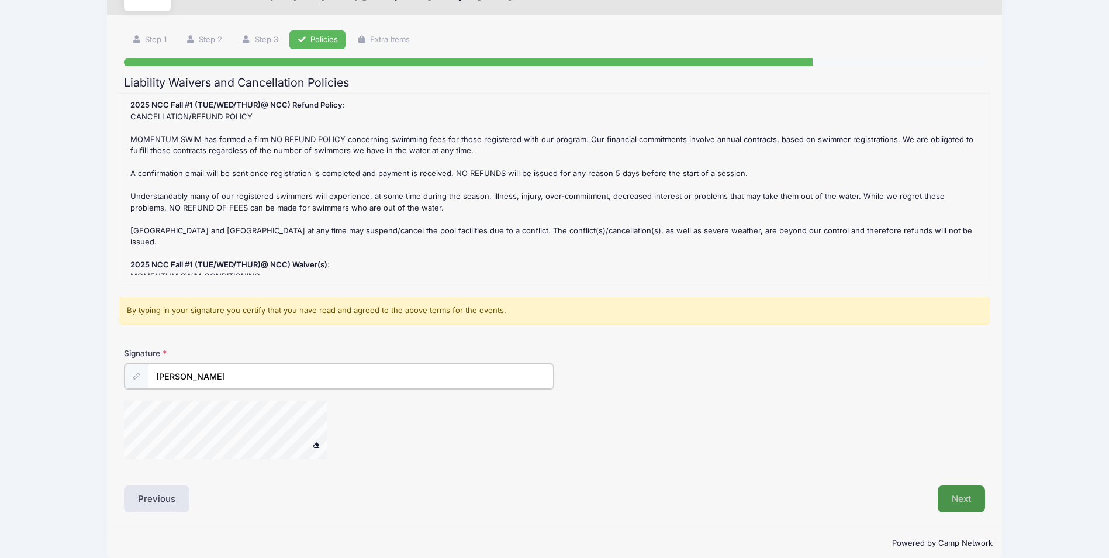
type input "Natalia Meils"
click at [960, 500] on button "Next" at bounding box center [961, 497] width 47 height 27
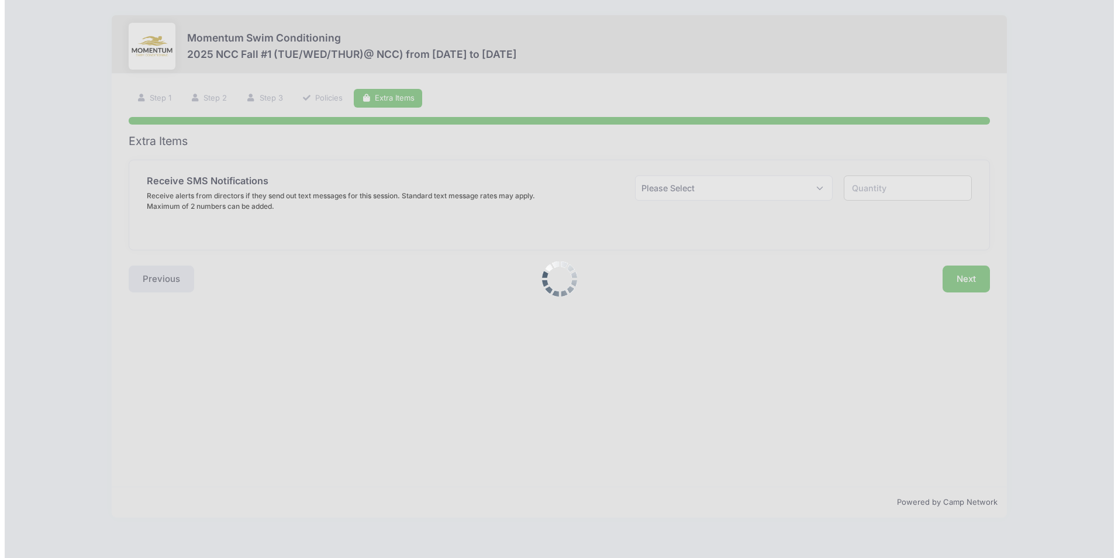
scroll to position [0, 0]
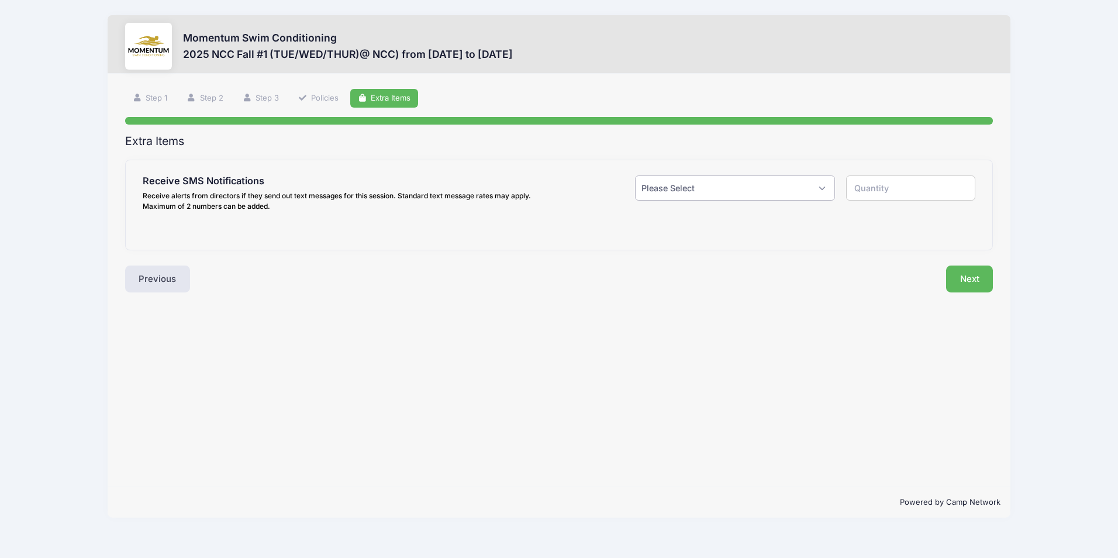
click at [705, 194] on select "Please Select Yes ($0.00) No" at bounding box center [734, 187] width 199 height 25
select select "1"
click at [635, 175] on select "Please Select Yes ($0.00) No" at bounding box center [734, 187] width 199 height 25
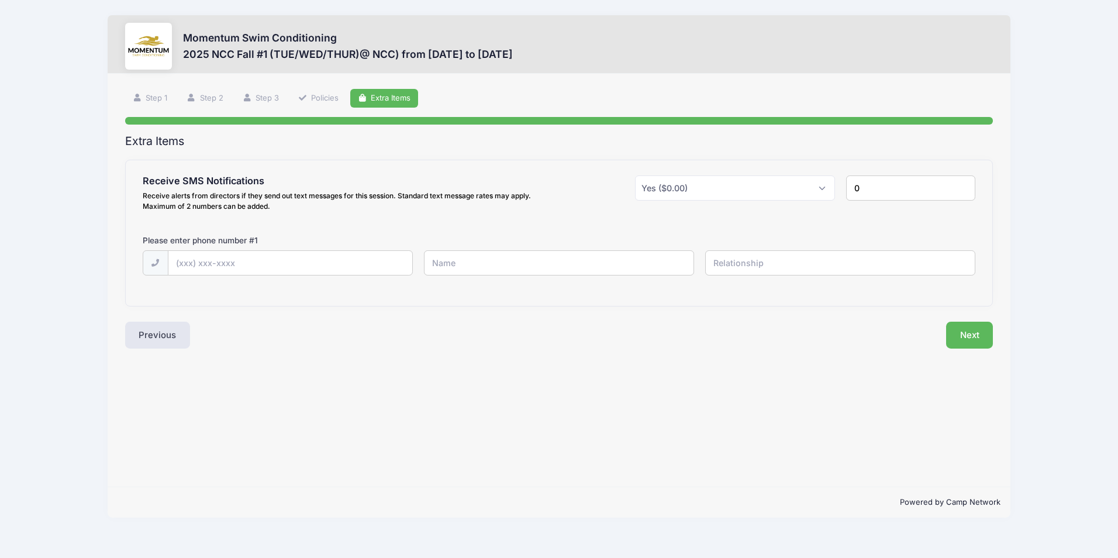
click at [963, 192] on input "0" at bounding box center [910, 187] width 129 height 25
click at [961, 185] on input "1" at bounding box center [910, 187] width 129 height 25
type input "2"
click at [961, 185] on input "2" at bounding box center [910, 187] width 129 height 25
click at [0, 0] on input "text" at bounding box center [0, 0] width 0 height 0
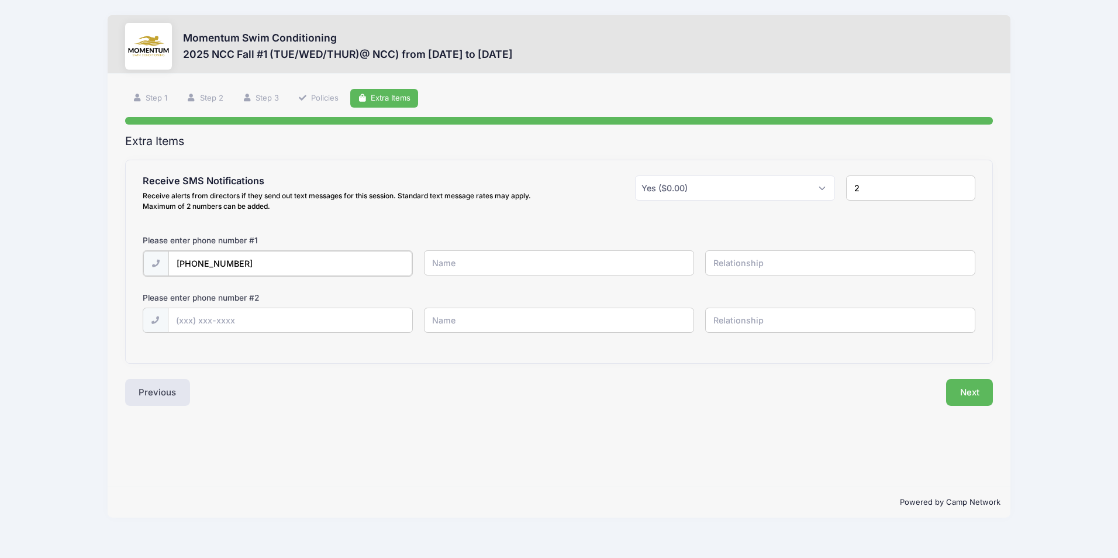
type input "(630) 877-2846"
click at [0, 0] on input "text" at bounding box center [0, 0] width 0 height 0
type input "(815) 383-8004"
click at [0, 0] on input "text" at bounding box center [0, 0] width 0 height 0
type input "Natalia Meils"
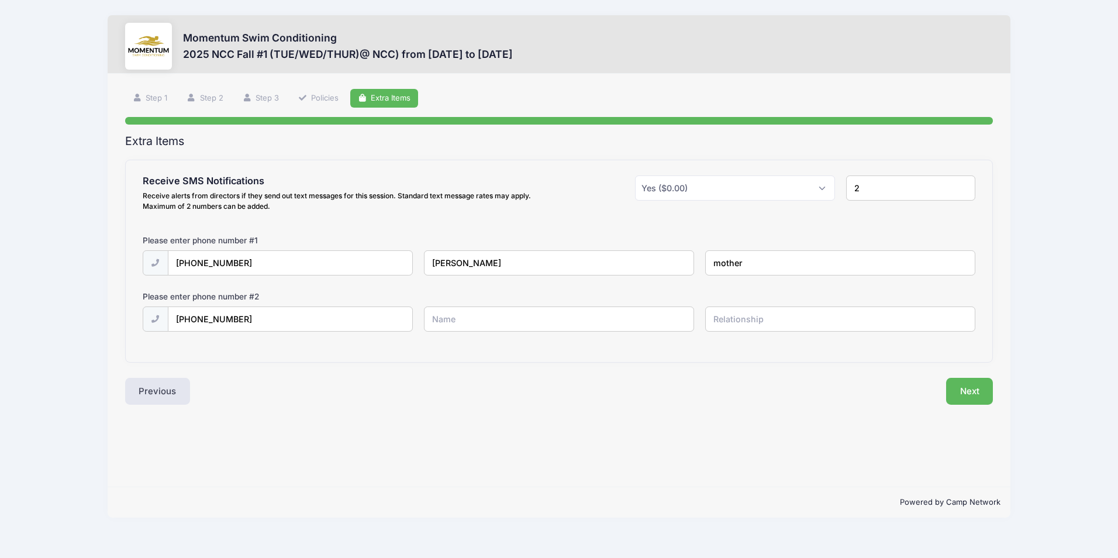
type input "mother"
type input "Travis Meils"
type input "father"
click at [965, 390] on button "Next" at bounding box center [969, 391] width 47 height 27
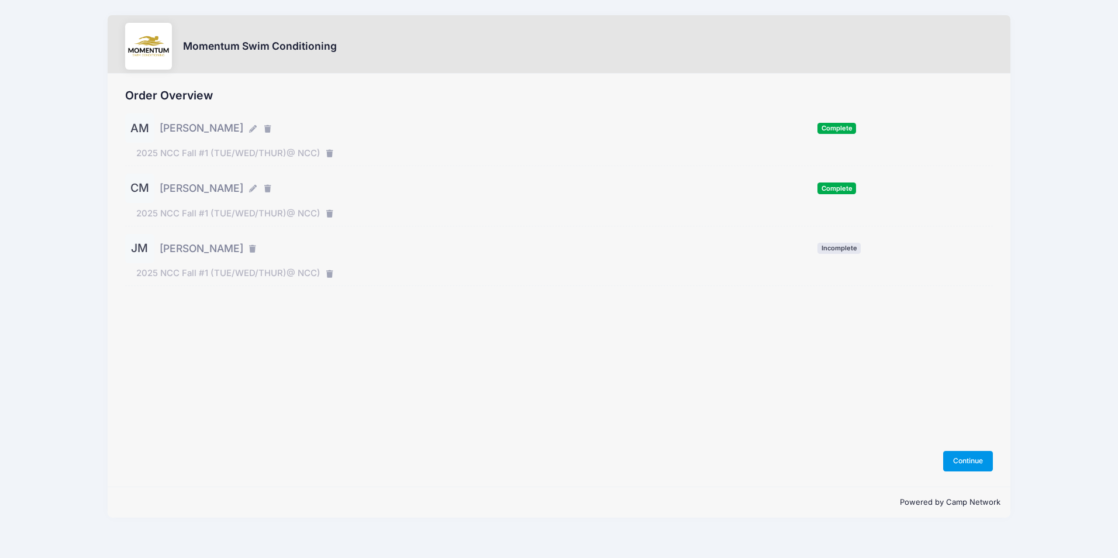
click at [962, 457] on button "Continue" at bounding box center [968, 461] width 50 height 20
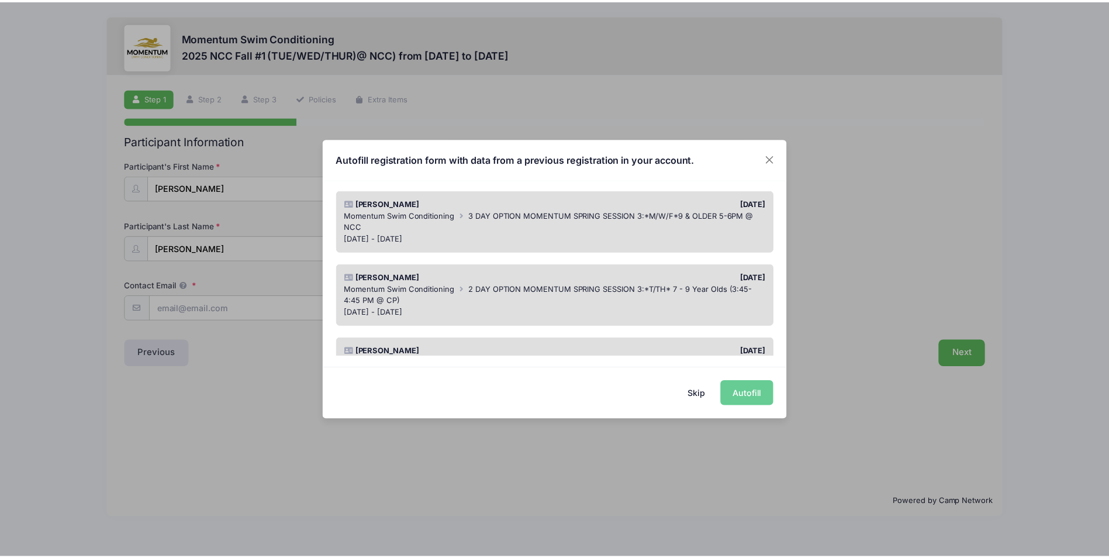
scroll to position [175, 0]
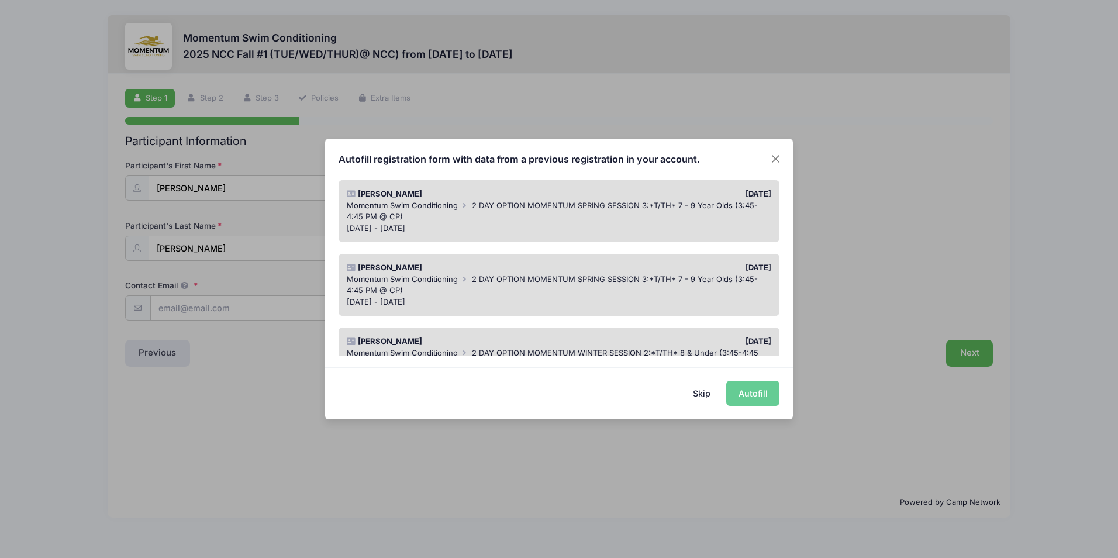
click at [491, 214] on div "Momentum Swim Conditioning 2 DAY OPTION MOMENTUM SPRING SESSION 3:*T/TH* 7 - 9 …" at bounding box center [559, 211] width 425 height 23
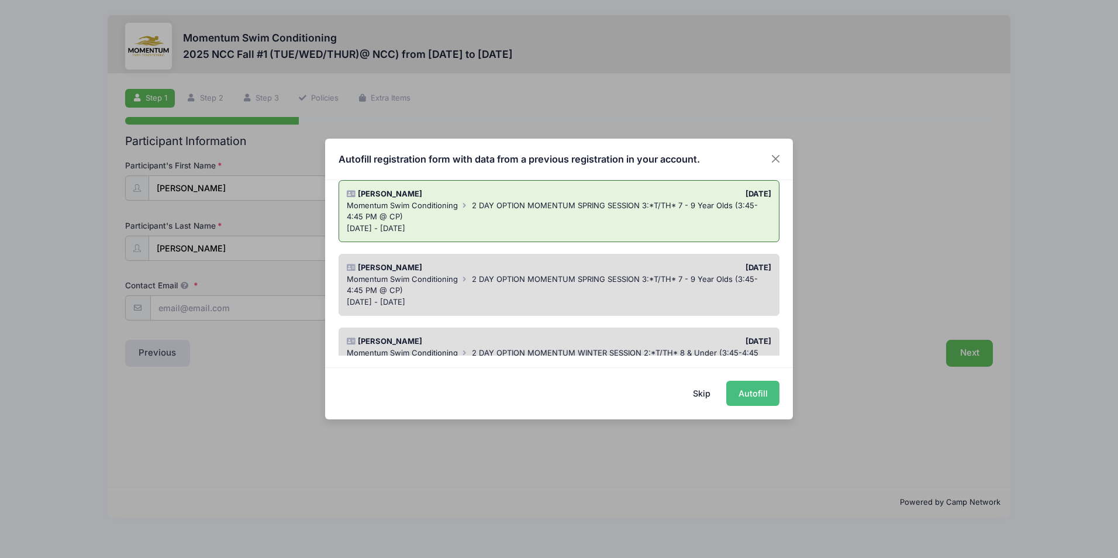
click at [760, 398] on button "Autofill" at bounding box center [752, 393] width 53 height 25
type input "meilsschool20@gmail.com"
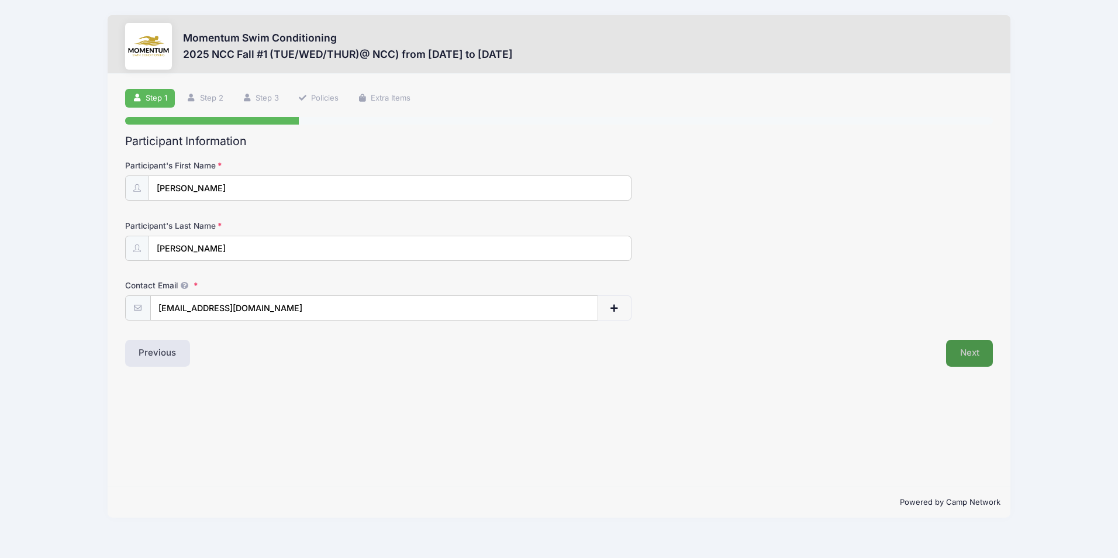
click at [971, 353] on button "Next" at bounding box center [969, 353] width 47 height 27
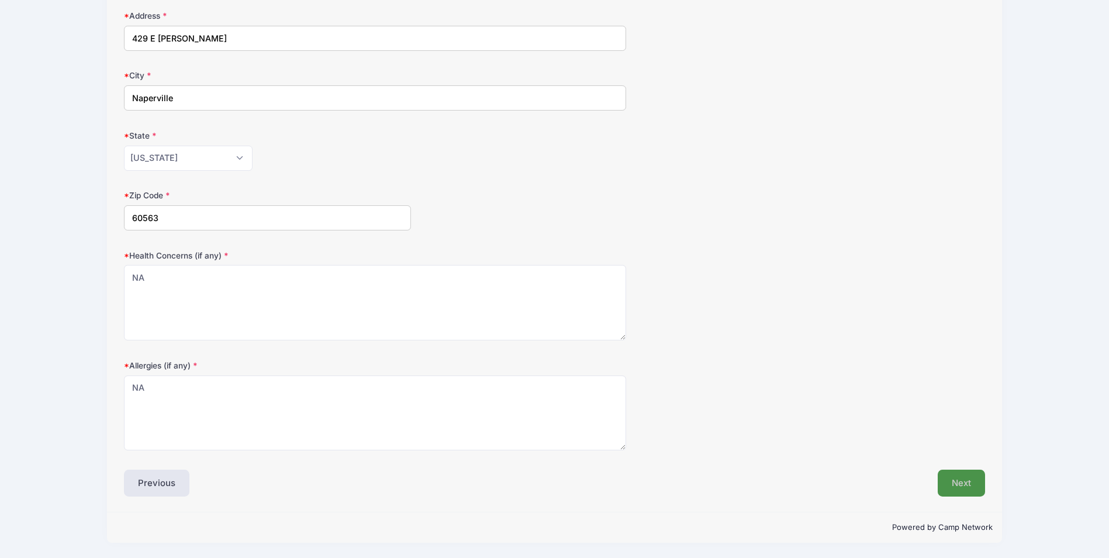
click at [947, 479] on button "Next" at bounding box center [961, 483] width 47 height 27
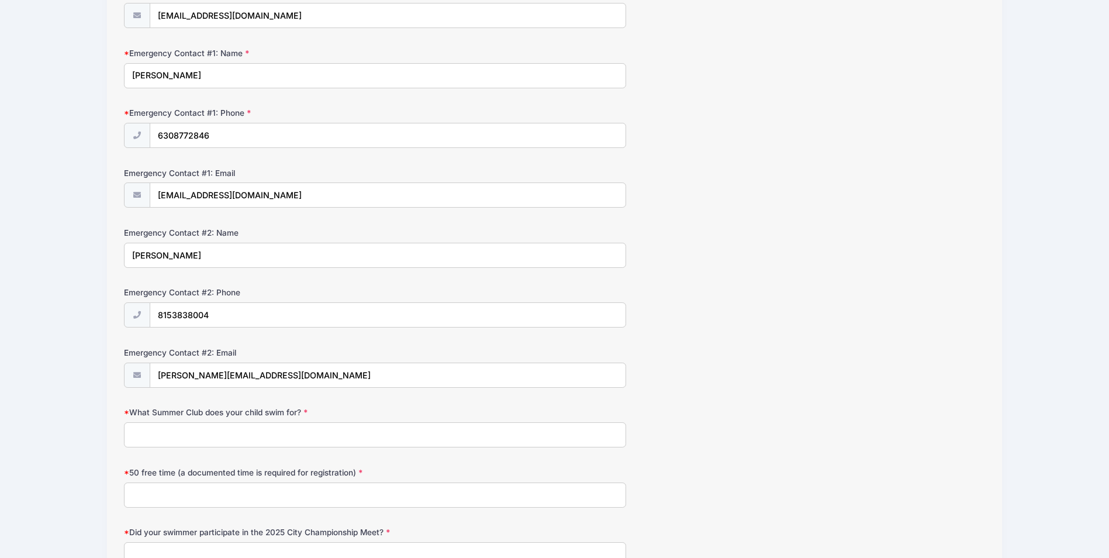
scroll to position [409, 0]
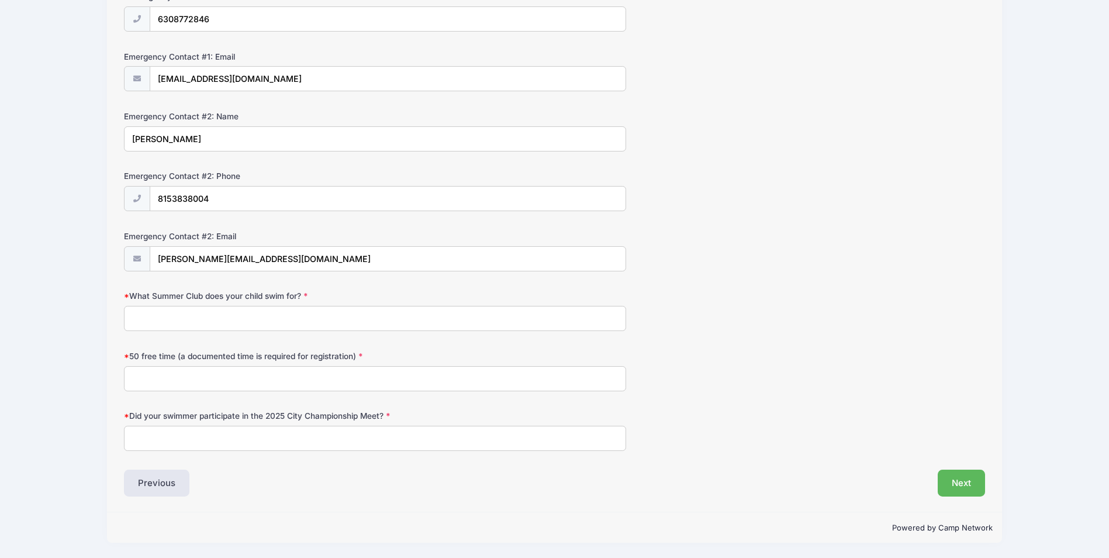
click at [355, 321] on input "What Summer Club does your child swim for?" at bounding box center [375, 318] width 502 height 25
type input "Wheaton Swim"
type input "NA"
type input "No"
click at [979, 486] on button "Next" at bounding box center [961, 483] width 47 height 27
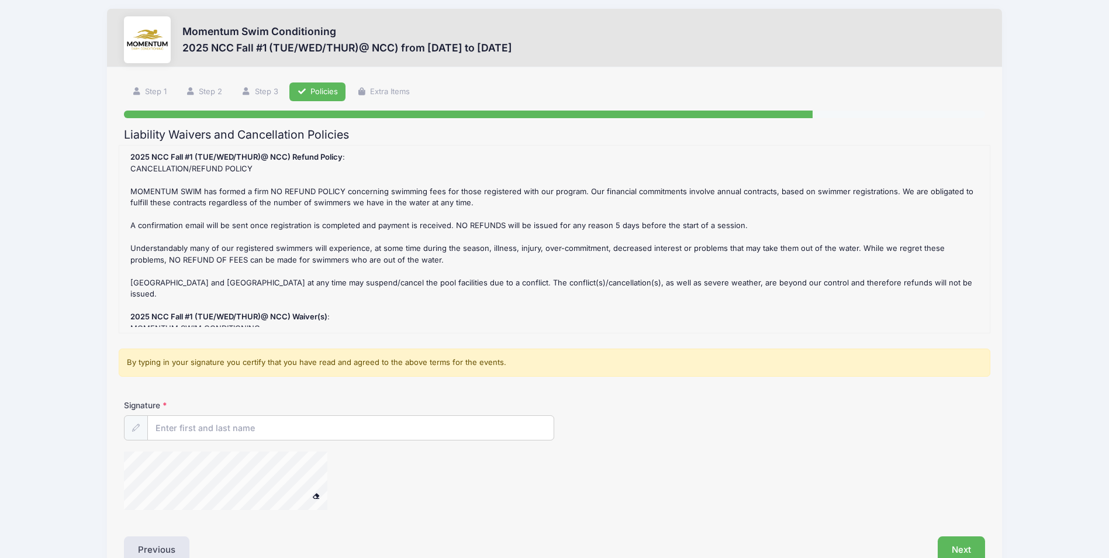
scroll to position [0, 0]
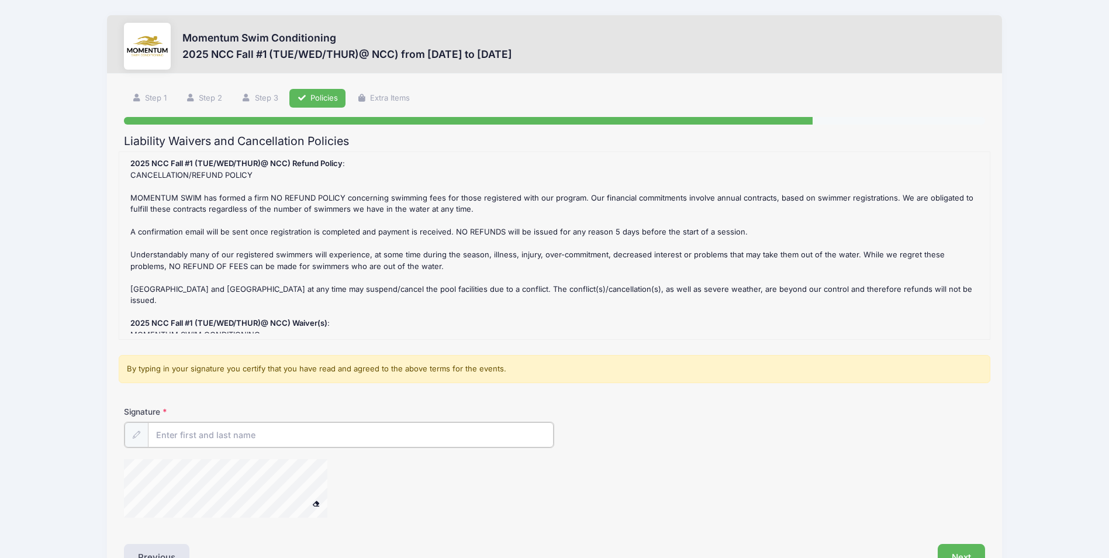
click at [243, 427] on input "Signature" at bounding box center [351, 434] width 406 height 25
type input "Natalia Meils"
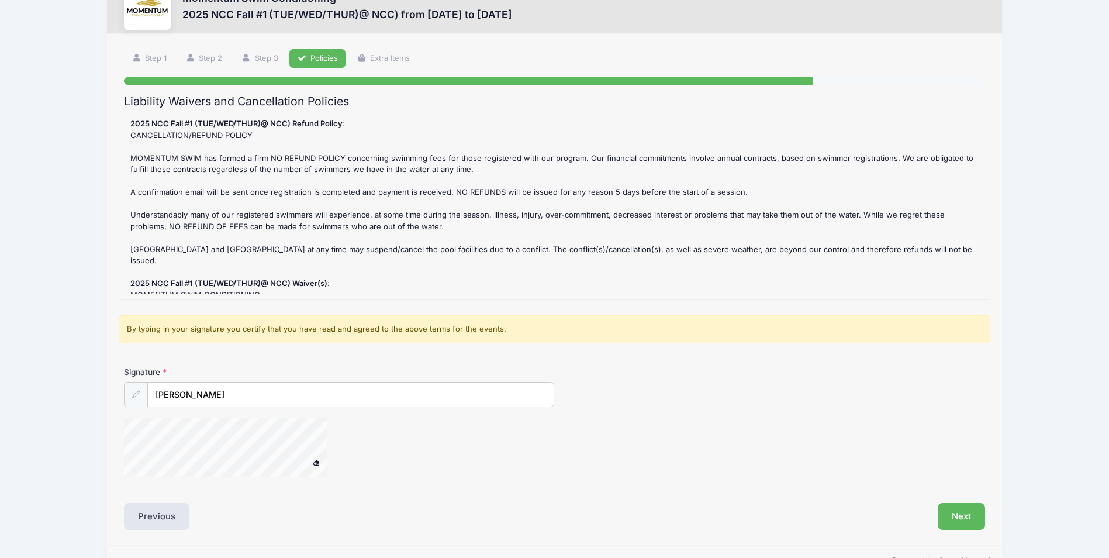
scroll to position [73, 0]
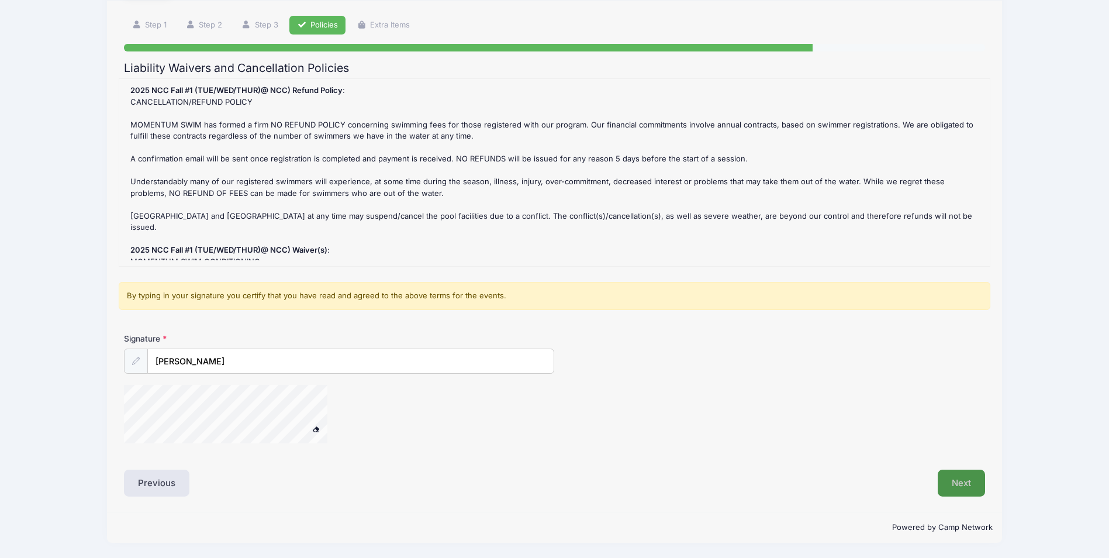
click at [959, 488] on button "Next" at bounding box center [961, 483] width 47 height 27
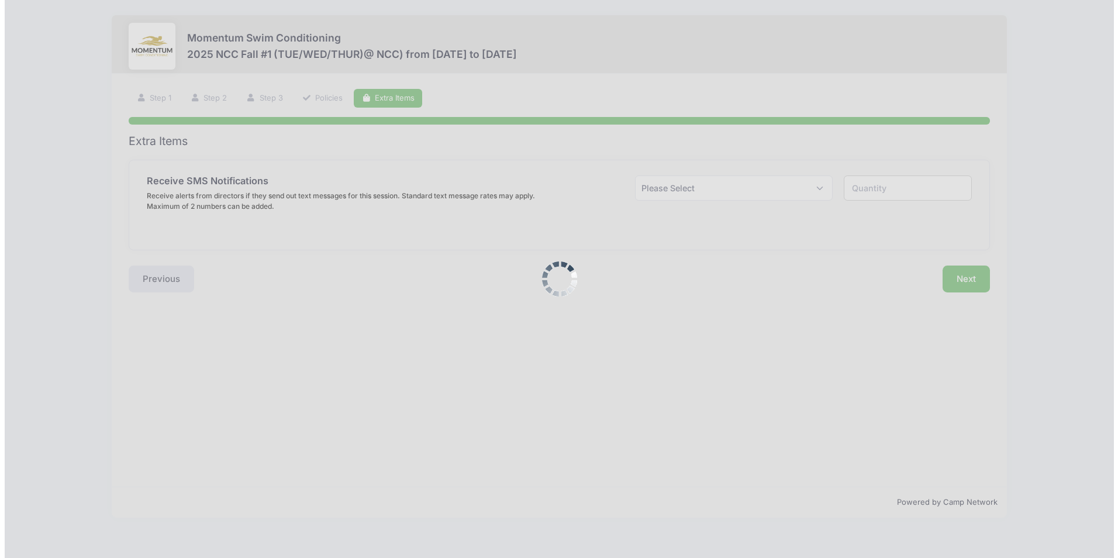
scroll to position [0, 0]
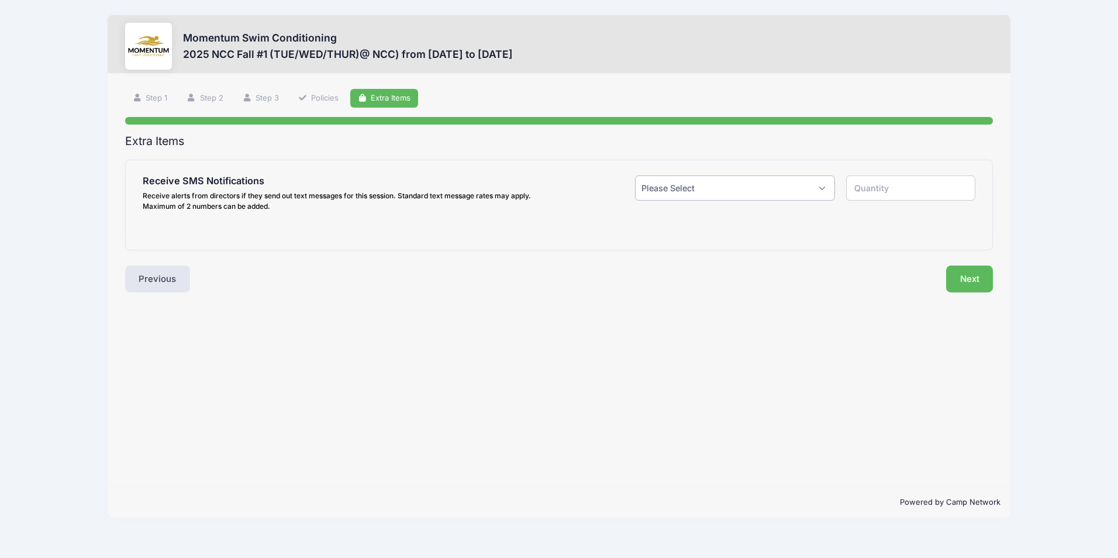
click at [816, 191] on select "Please Select Yes ($0.00) No" at bounding box center [734, 187] width 199 height 25
select select "1"
click at [635, 175] on select "Please Select Yes ($0.00) No" at bounding box center [734, 187] width 199 height 25
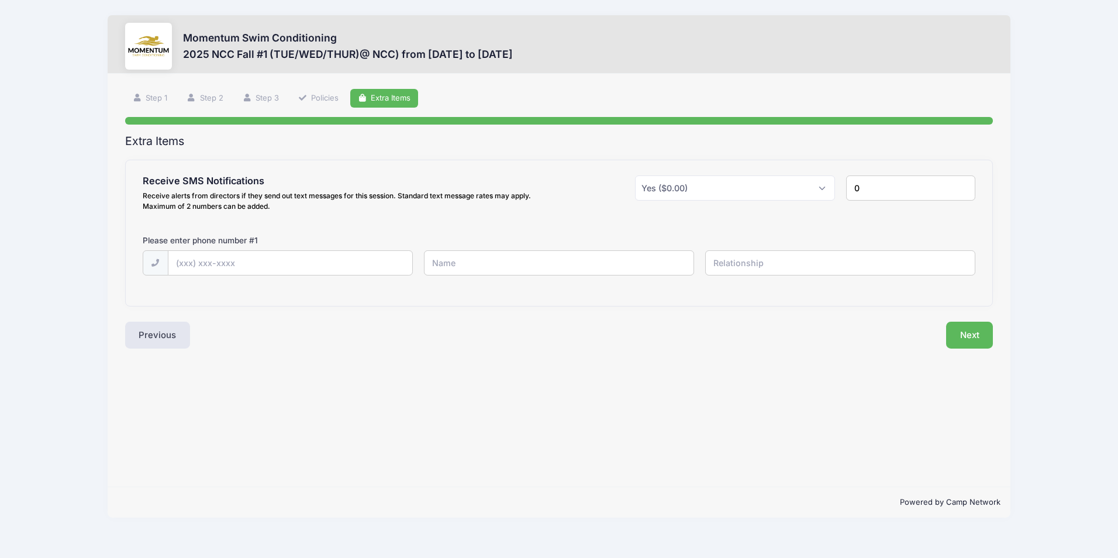
click at [964, 192] on input "0" at bounding box center [910, 187] width 129 height 25
click at [960, 180] on input "0" at bounding box center [910, 187] width 129 height 25
click at [961, 184] on input "1" at bounding box center [910, 187] width 129 height 25
type input "2"
click at [961, 184] on input "2" at bounding box center [910, 187] width 129 height 25
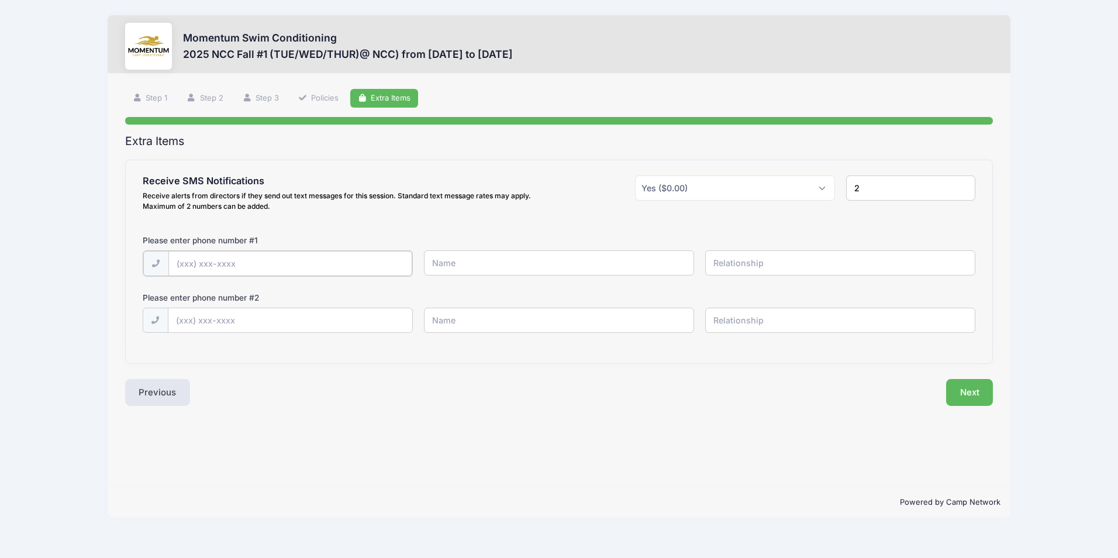
click at [0, 0] on input "text" at bounding box center [0, 0] width 0 height 0
type input "(630) 877-2846"
click at [0, 0] on input "text" at bounding box center [0, 0] width 0 height 0
type input "(815) 383-8004"
click at [0, 0] on input "text" at bounding box center [0, 0] width 0 height 0
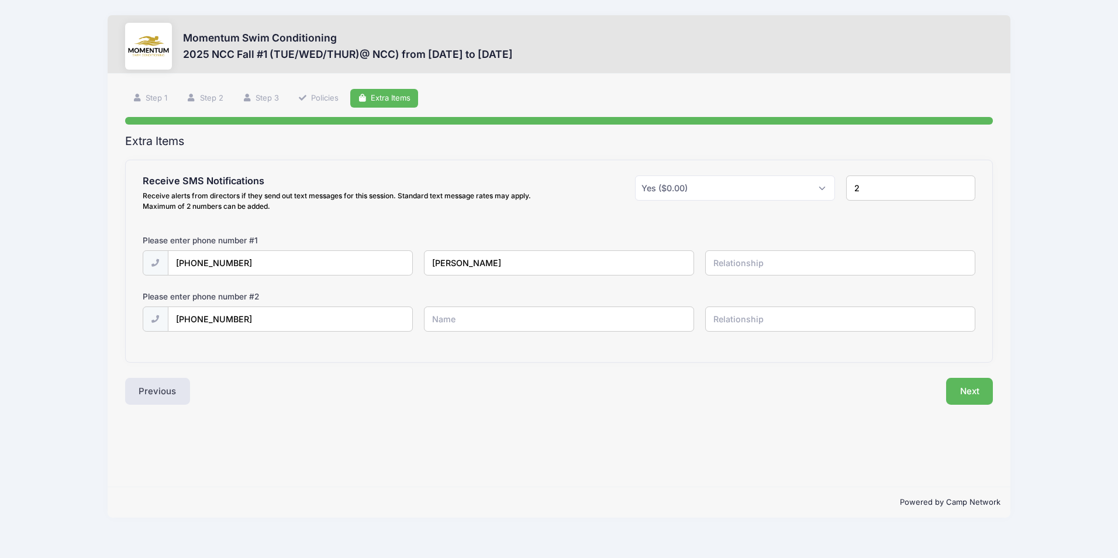
type input "Natalia Meils"
type input "mother"
type input "Travis Meils"
type input "father"
click at [952, 393] on button "Next" at bounding box center [969, 391] width 47 height 27
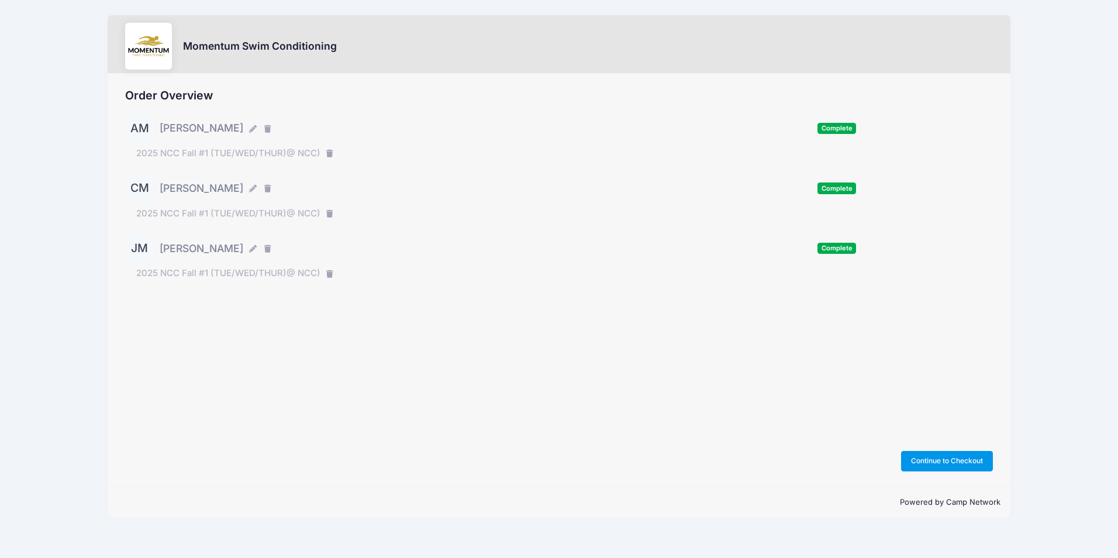
click at [927, 461] on button "Continue to Checkout" at bounding box center [947, 461] width 92 height 20
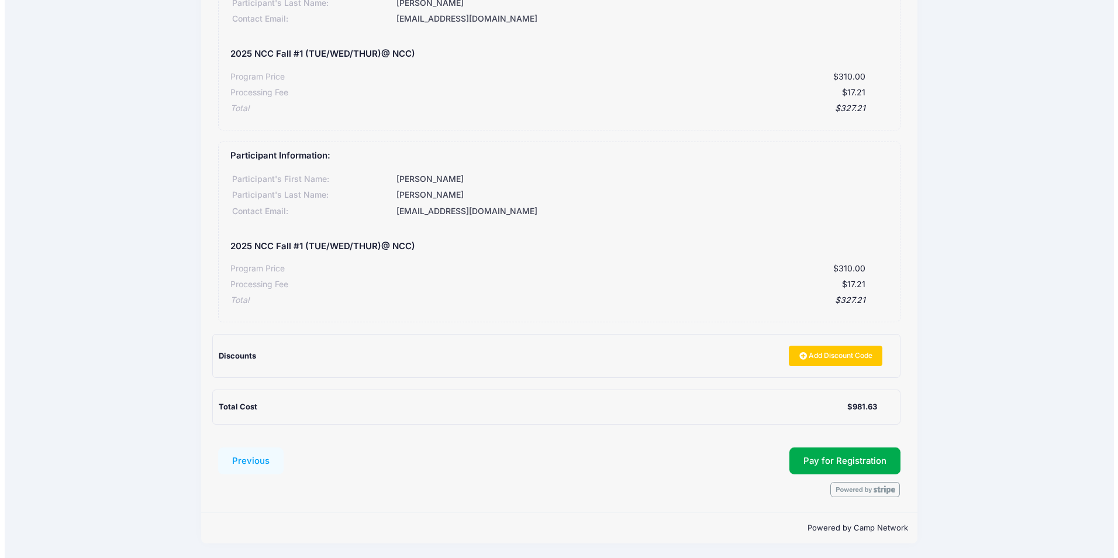
scroll to position [356, 0]
click at [842, 461] on span "Pay for Registration" at bounding box center [840, 460] width 83 height 11
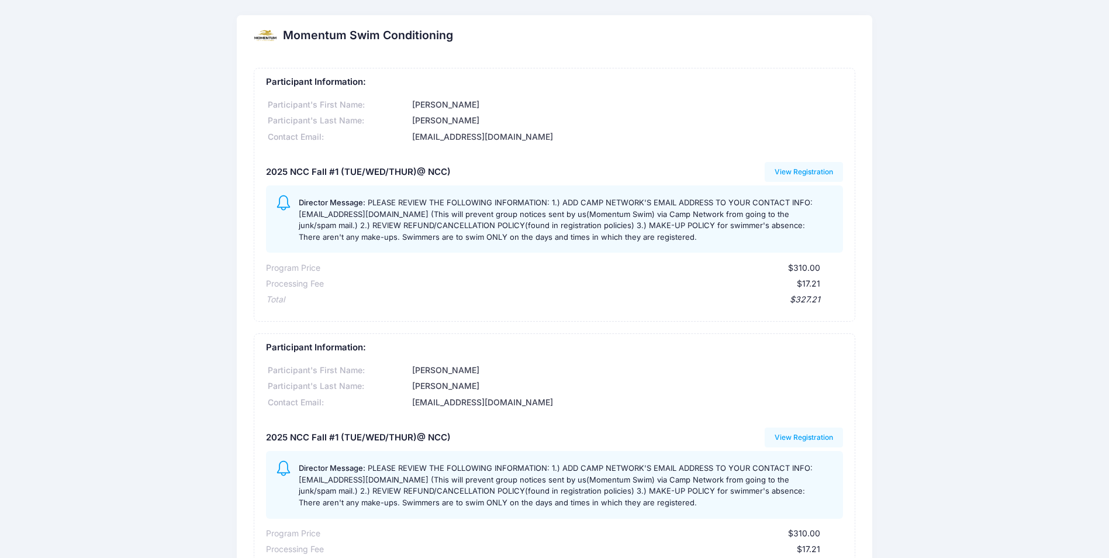
scroll to position [175, 0]
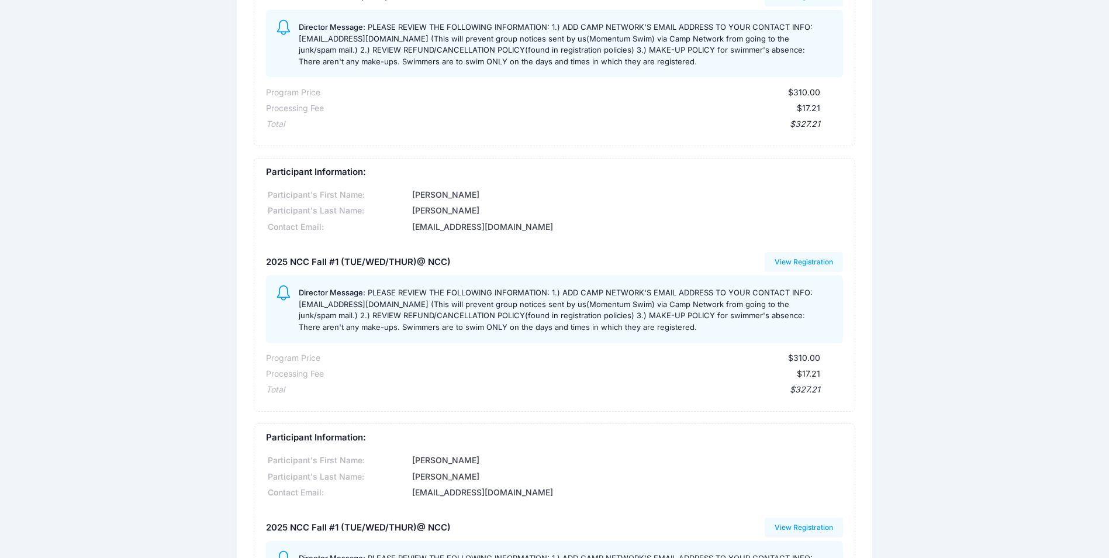
click at [510, 315] on span "PLEASE REVIEW THE FOLLOWING INFORMATION: 1.) ADD CAMP NETWORK'S EMAIL ADDRESS T…" at bounding box center [556, 310] width 514 height 44
click at [502, 313] on span "PLEASE REVIEW THE FOLLOWING INFORMATION: 1.) ADD CAMP NETWORK'S EMAIL ADDRESS T…" at bounding box center [556, 310] width 514 height 44
click at [808, 262] on link "View Registration" at bounding box center [804, 262] width 79 height 20
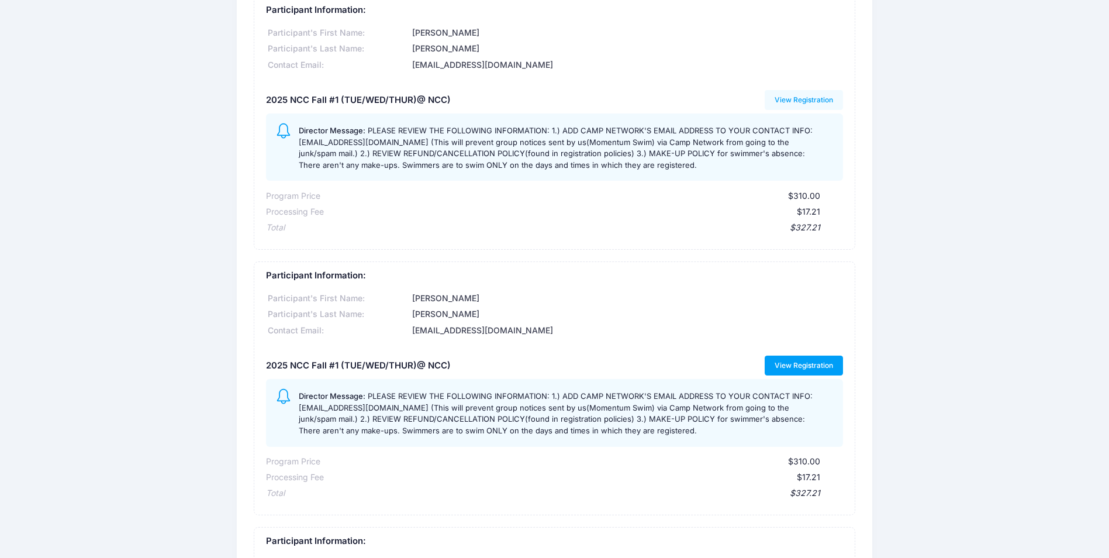
scroll to position [0, 0]
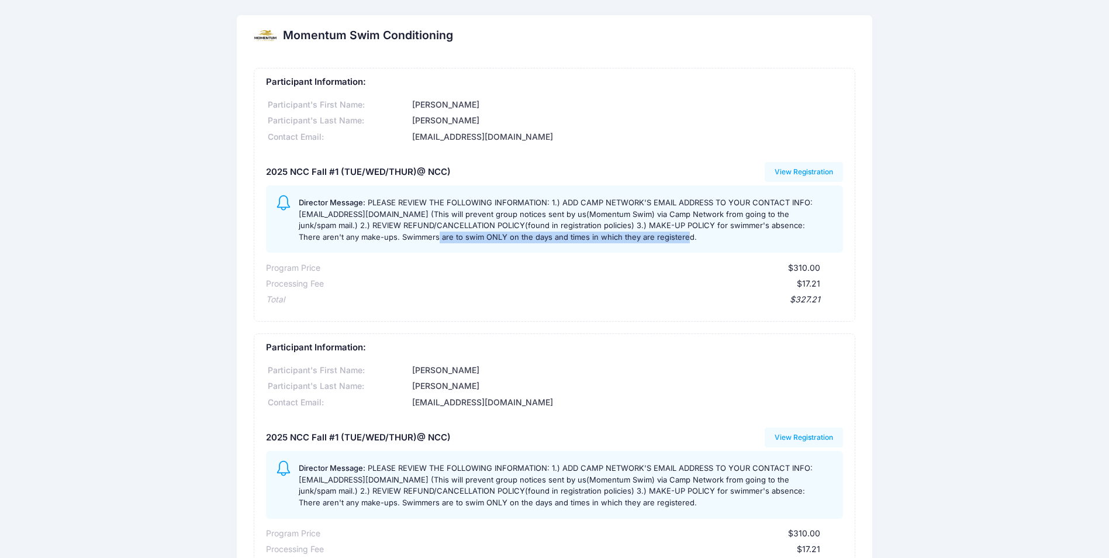
drag, startPoint x: 398, startPoint y: 240, endPoint x: 656, endPoint y: 241, distance: 258.5
click at [656, 241] on div "Director Message: PLEASE REVIEW THE FOLLOWING INFORMATION: 1.) ADD CAMP NETWORK…" at bounding box center [566, 218] width 534 height 47
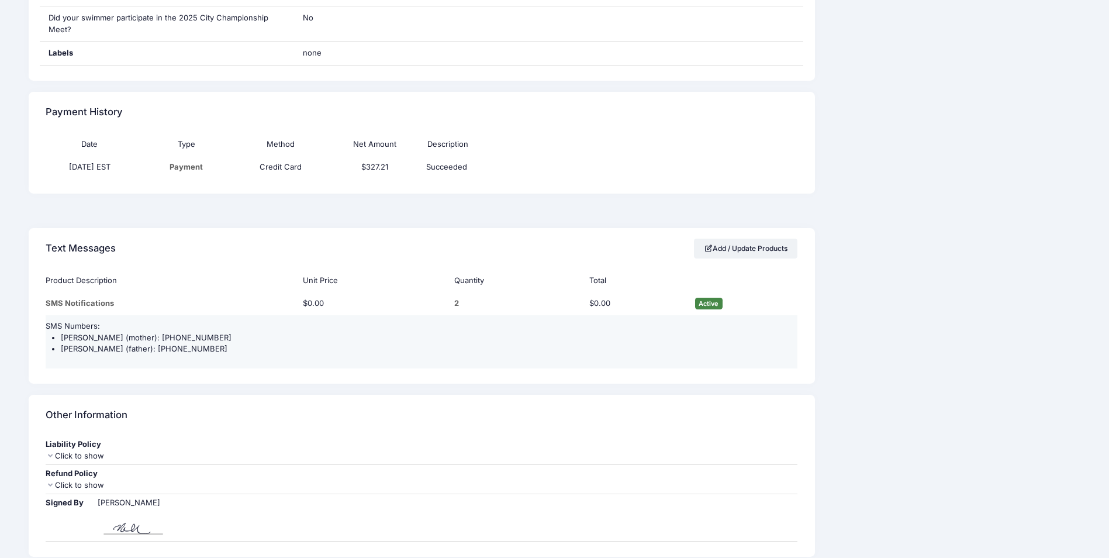
scroll to position [830, 0]
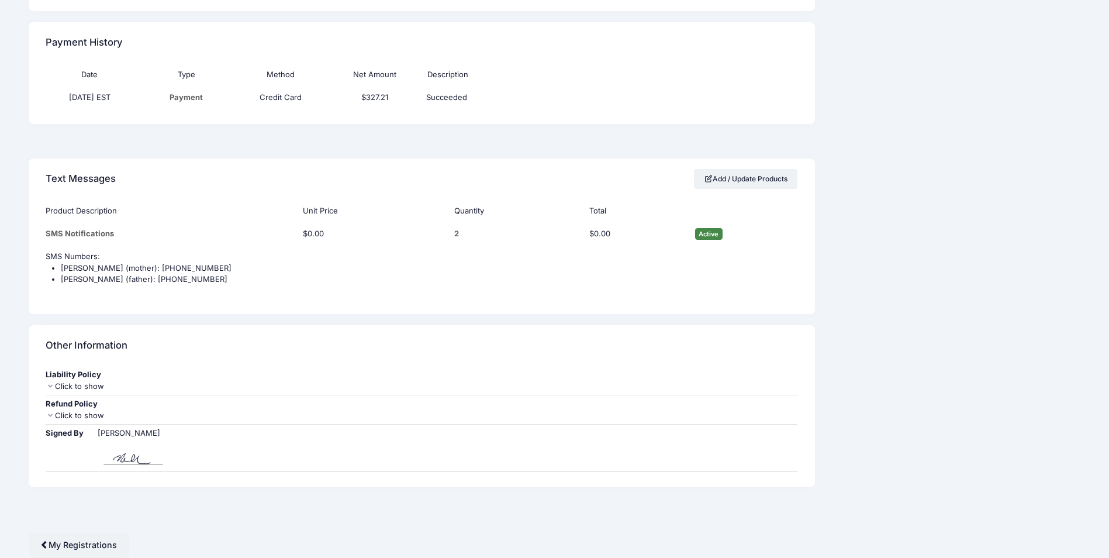
click at [91, 412] on div "Click to show" at bounding box center [422, 416] width 753 height 12
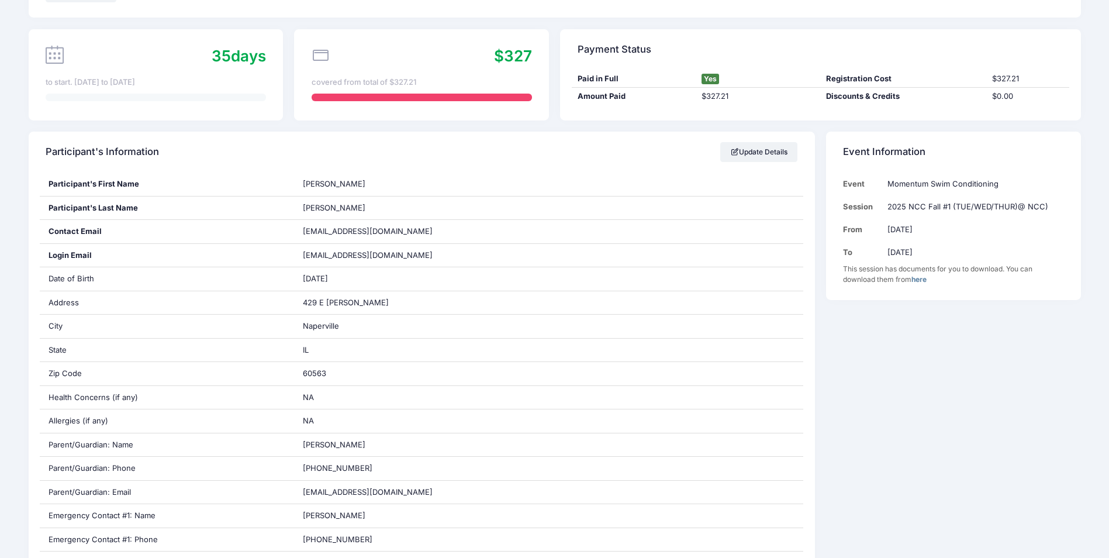
scroll to position [0, 0]
